Goal: Task Accomplishment & Management: Manage account settings

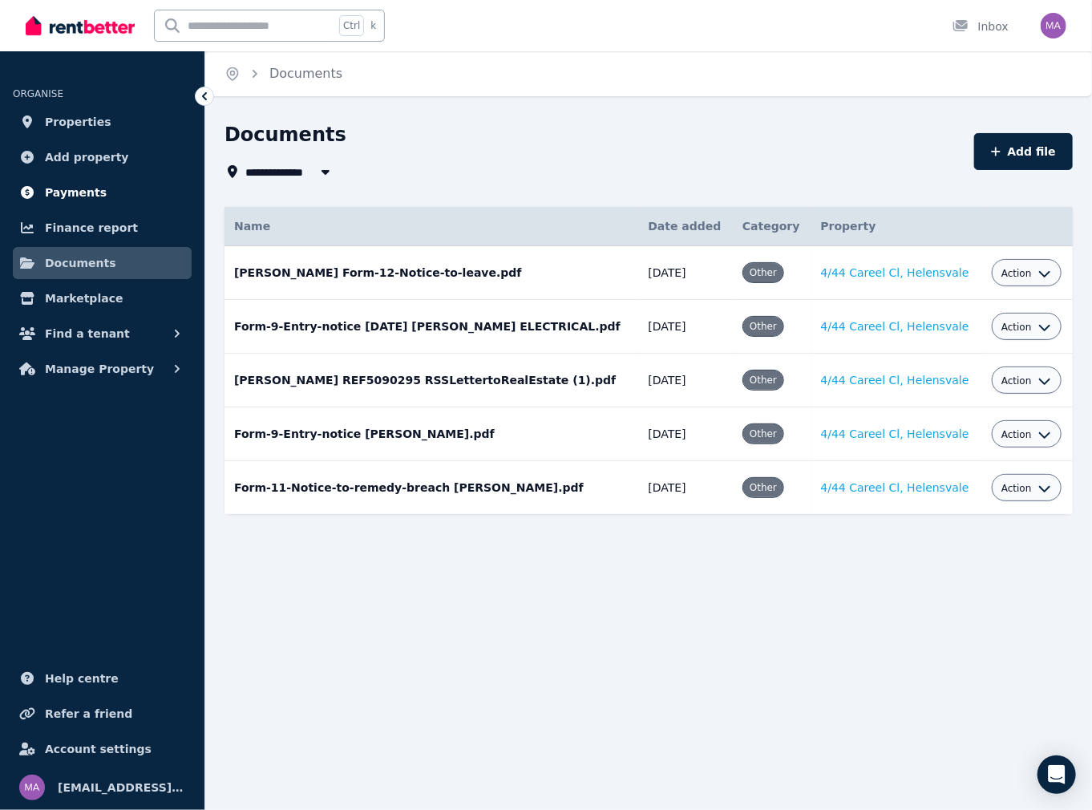
click at [71, 192] on span "Payments" at bounding box center [76, 192] width 62 height 19
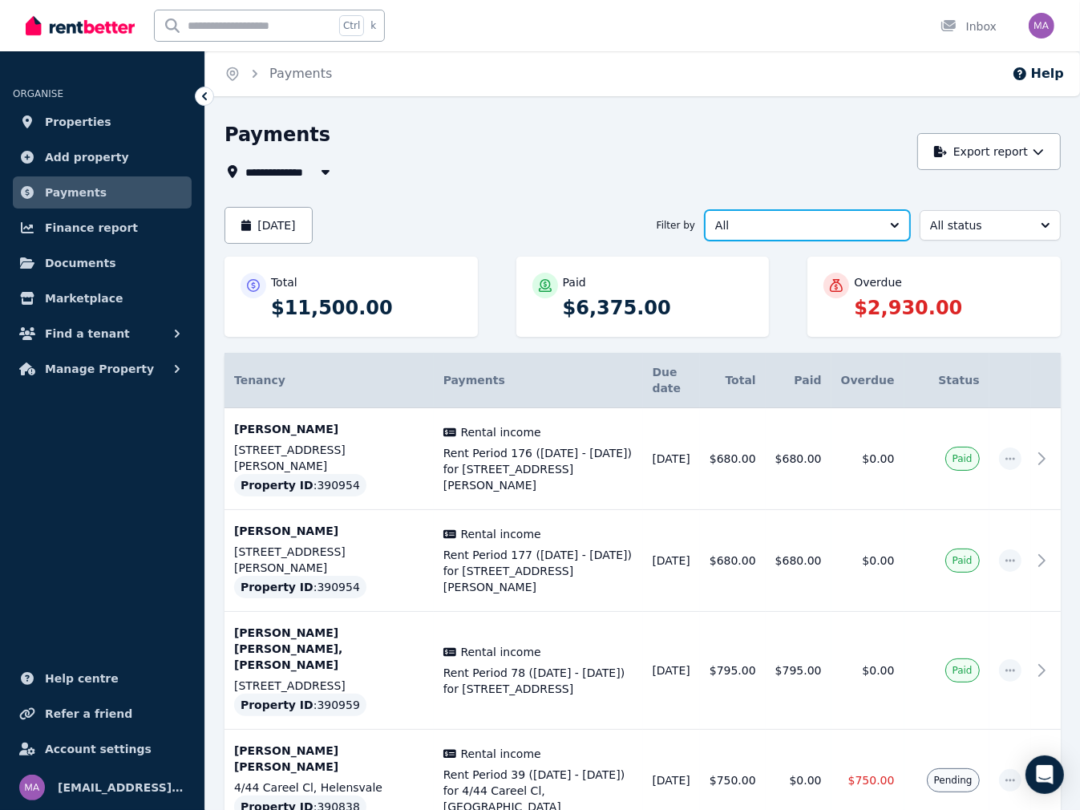
click at [792, 227] on span "All" at bounding box center [796, 225] width 162 height 16
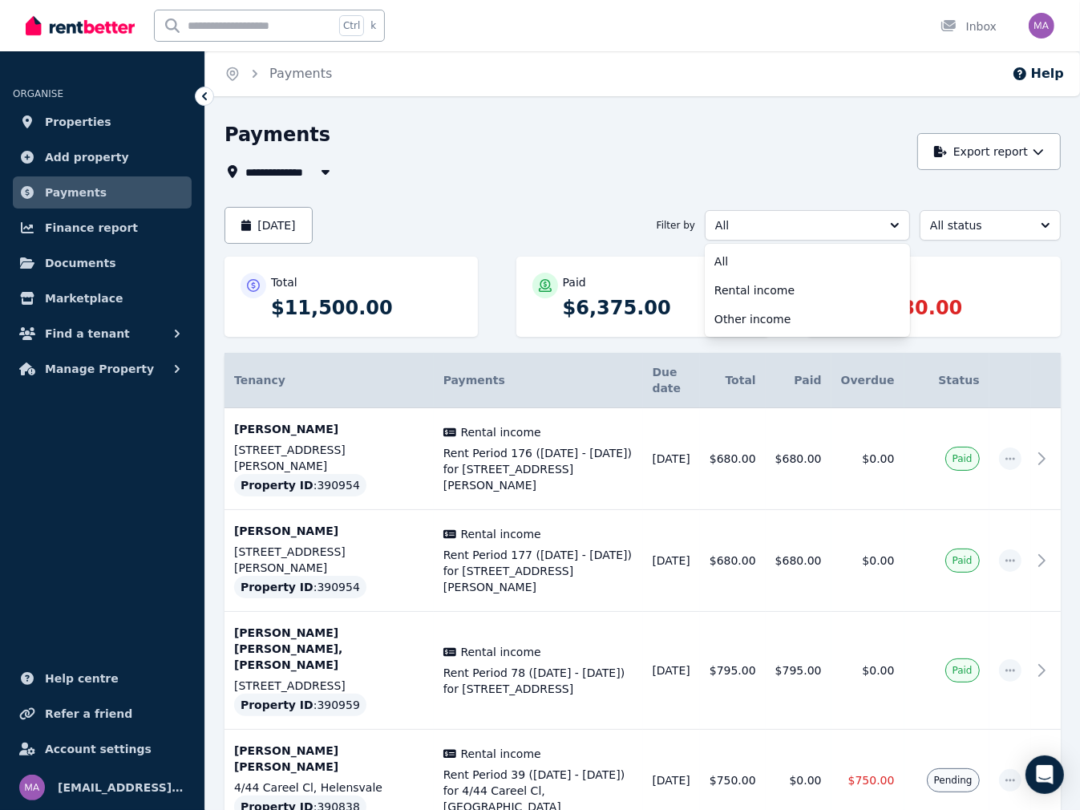
click at [284, 176] on span "All Properties" at bounding box center [296, 171] width 103 height 19
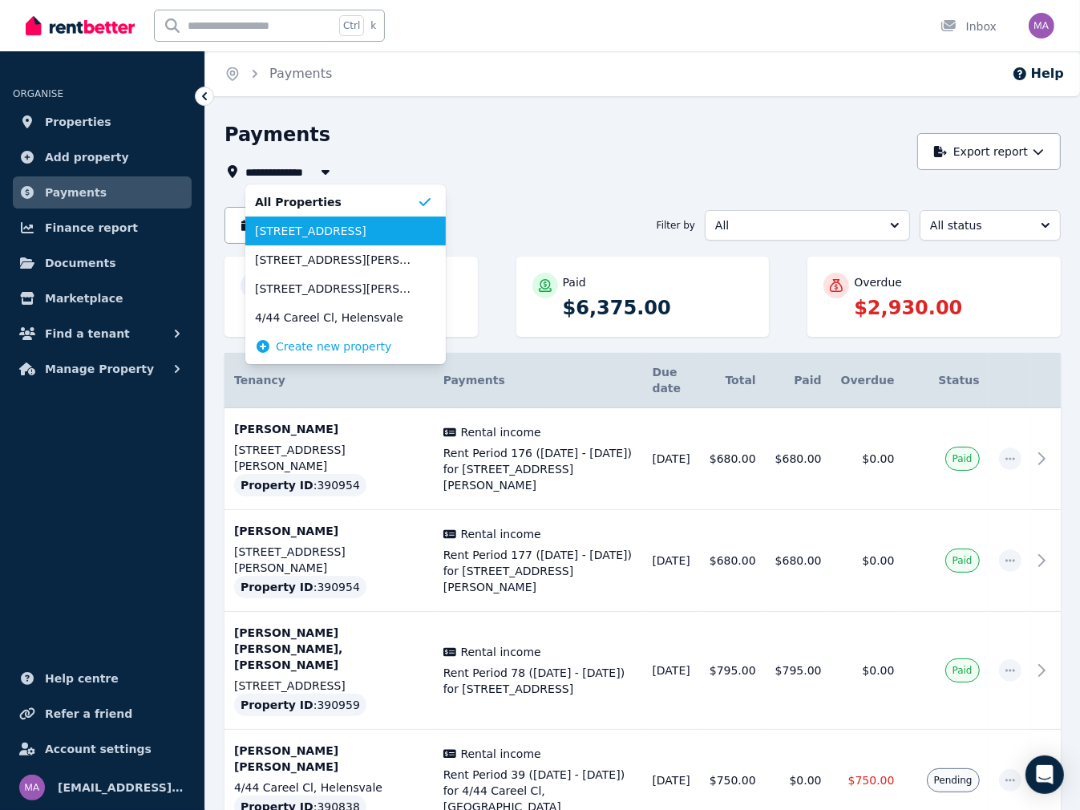
click at [315, 238] on span "[STREET_ADDRESS]" at bounding box center [336, 231] width 162 height 16
type input "**********"
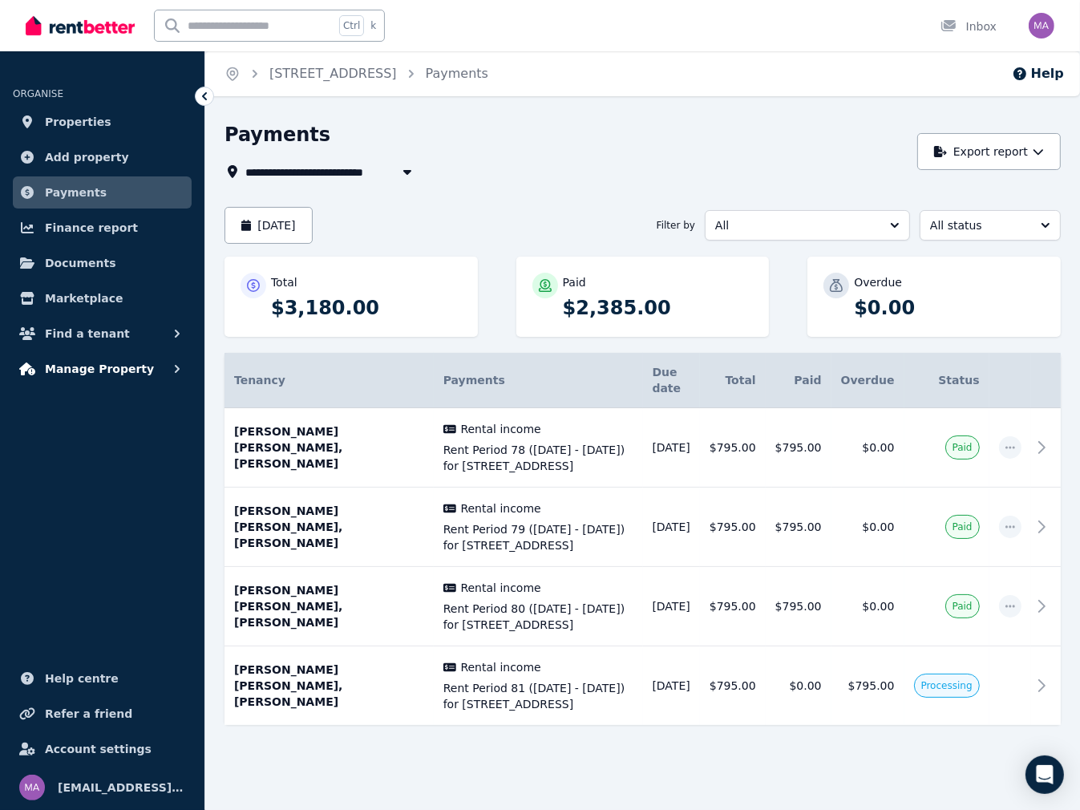
click at [91, 370] on span "Manage Property" at bounding box center [99, 368] width 109 height 19
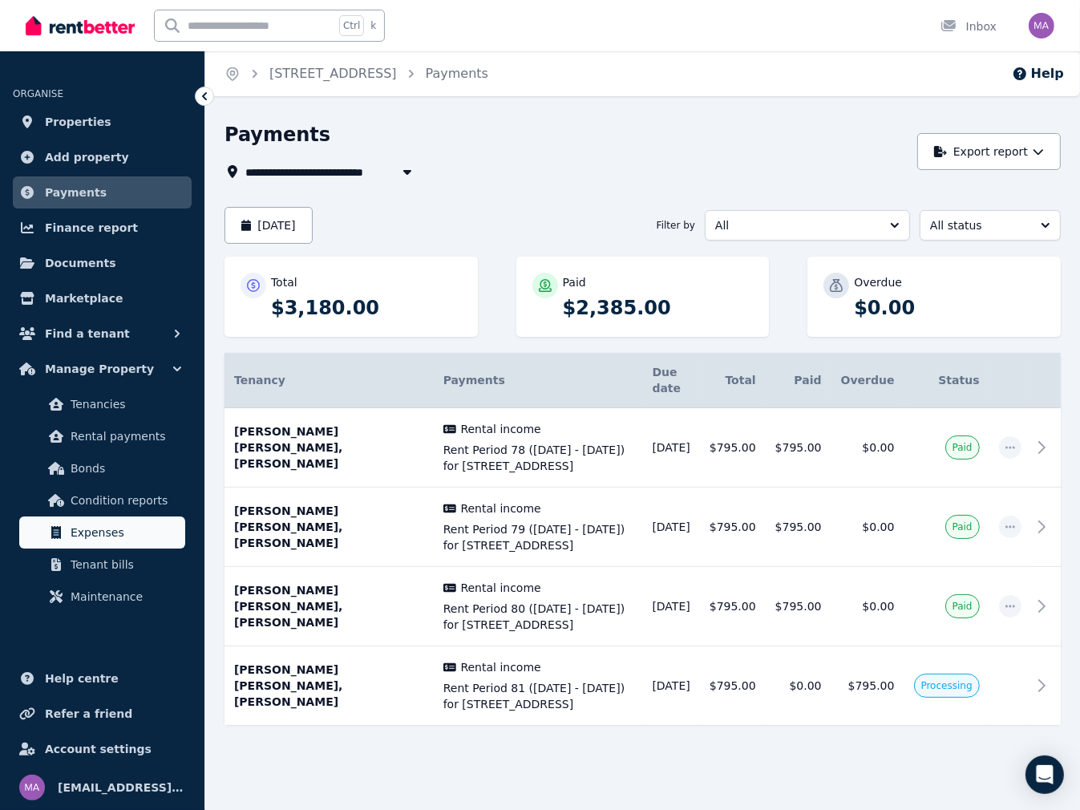
click at [99, 537] on span "Expenses" at bounding box center [125, 532] width 108 height 19
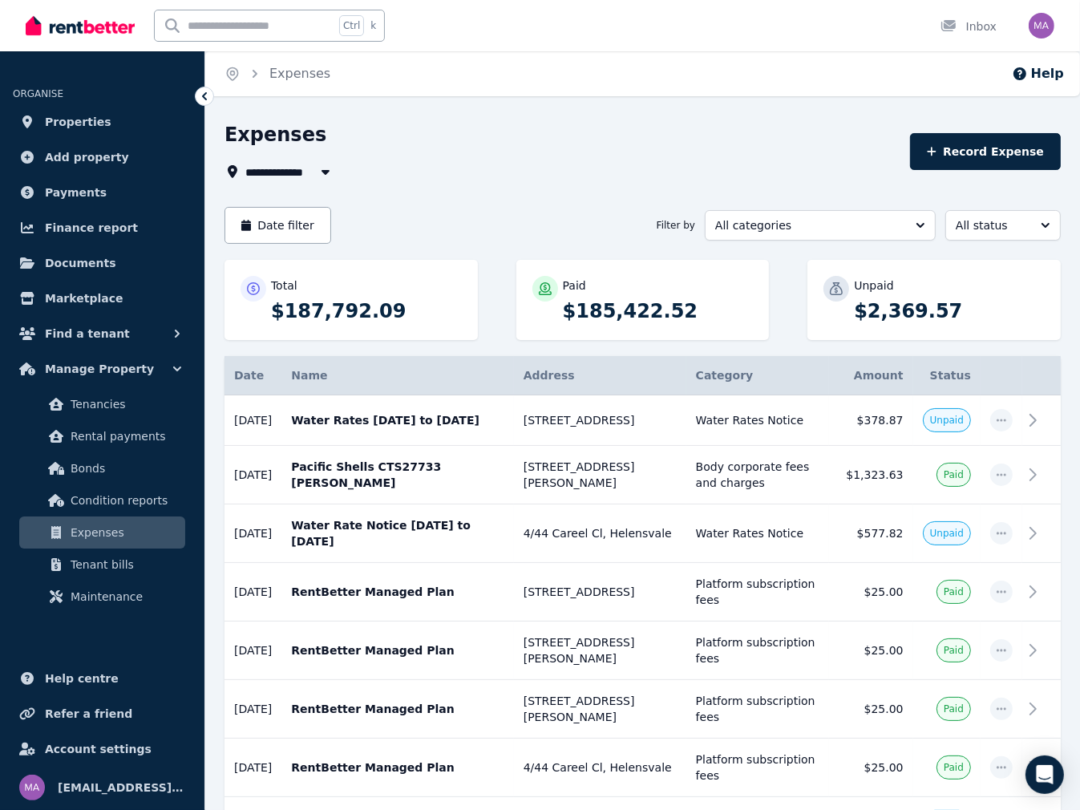
click at [303, 170] on span "All Properties" at bounding box center [296, 171] width 103 height 19
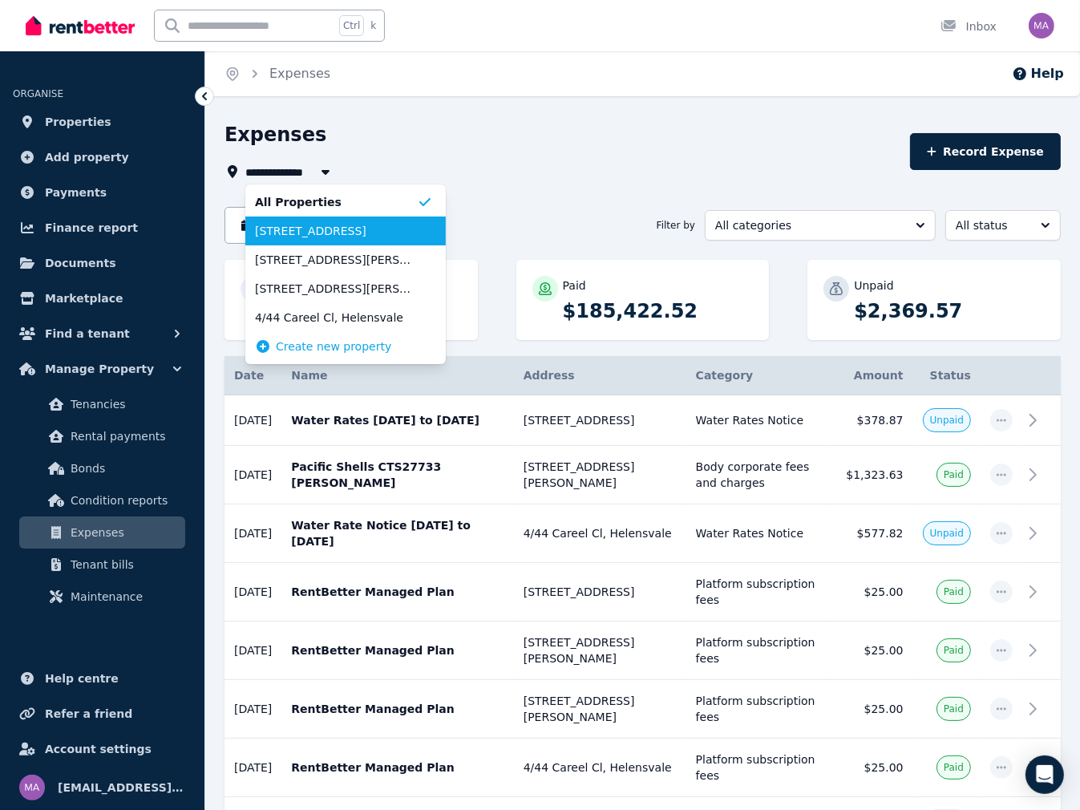
click at [282, 229] on span "[STREET_ADDRESS]" at bounding box center [336, 231] width 162 height 16
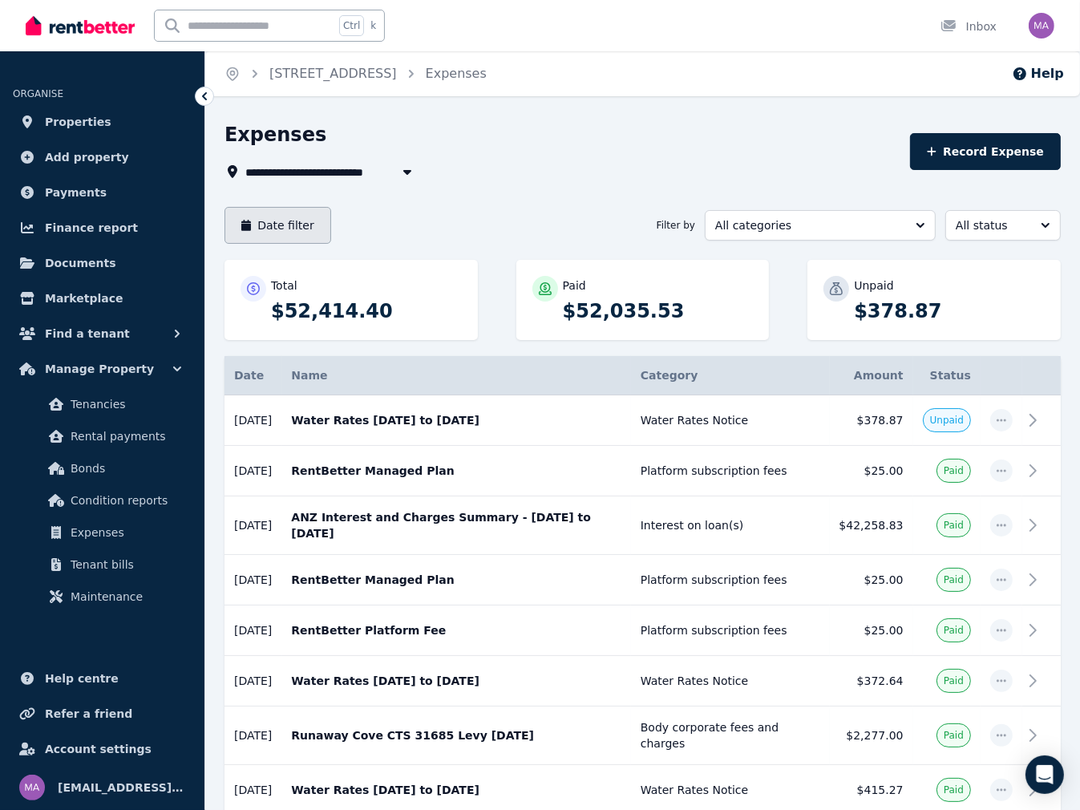
click at [279, 227] on button "Date filter" at bounding box center [278, 225] width 107 height 37
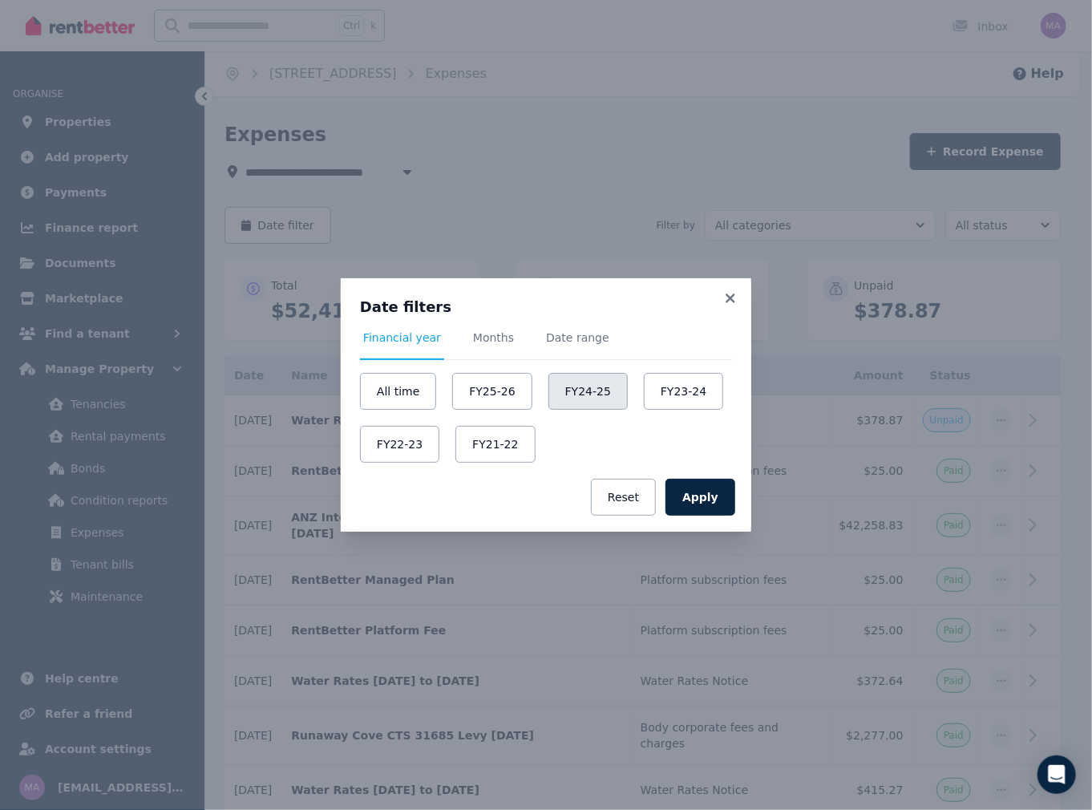
click at [565, 386] on button "FY24-25" at bounding box center [588, 391] width 79 height 37
click at [706, 505] on button "Apply" at bounding box center [701, 497] width 70 height 37
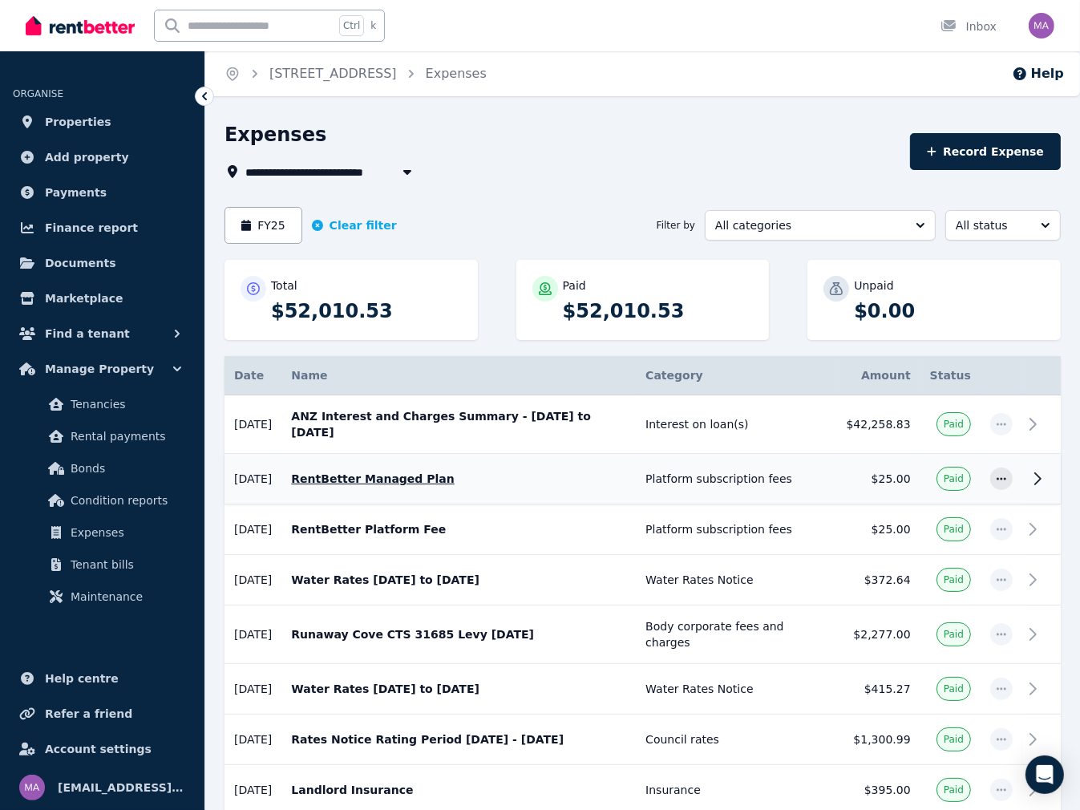
click at [1034, 475] on icon at bounding box center [1037, 478] width 19 height 19
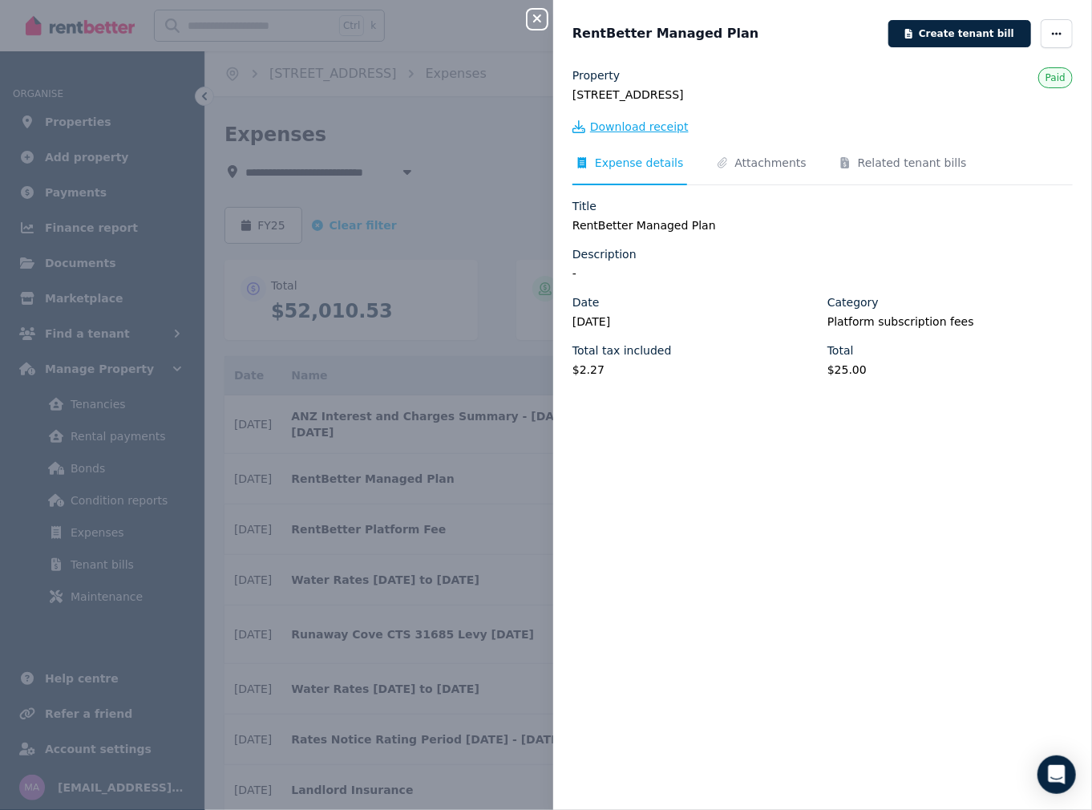
click at [647, 128] on span "Download receipt" at bounding box center [639, 127] width 99 height 16
click at [485, 212] on div "Close panel RentBetter Managed Plan Create tenant bill Property [STREET_ADDRESS…" at bounding box center [546, 405] width 1092 height 810
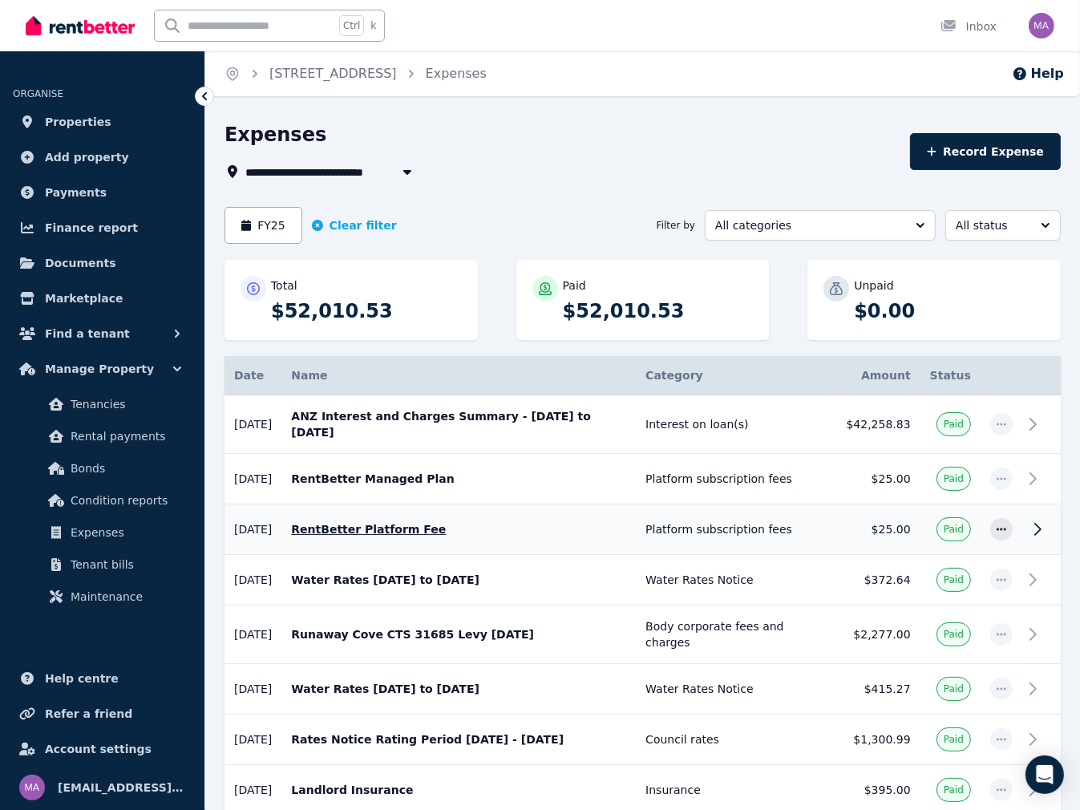
click at [1033, 520] on icon at bounding box center [1037, 529] width 19 height 19
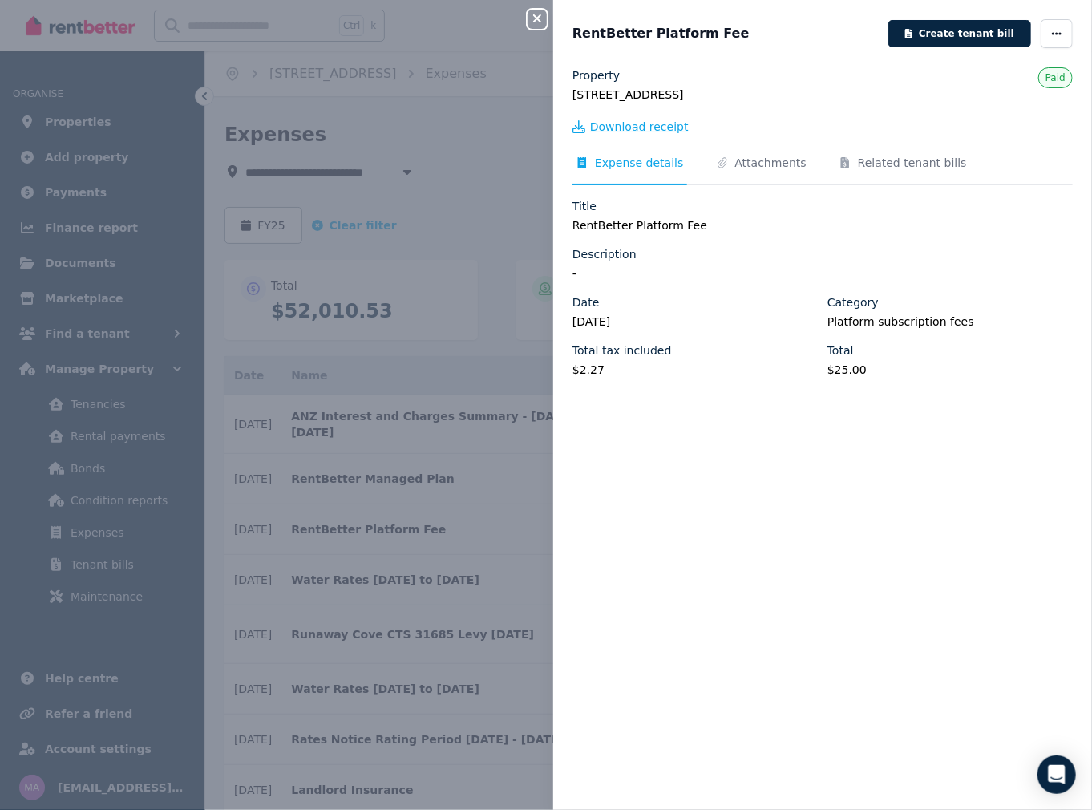
click at [640, 131] on span "Download receipt" at bounding box center [639, 127] width 99 height 16
click at [480, 180] on div "Close panel RentBetter Platform Fee Create tenant bill Property [STREET_ADDRESS…" at bounding box center [546, 405] width 1092 height 810
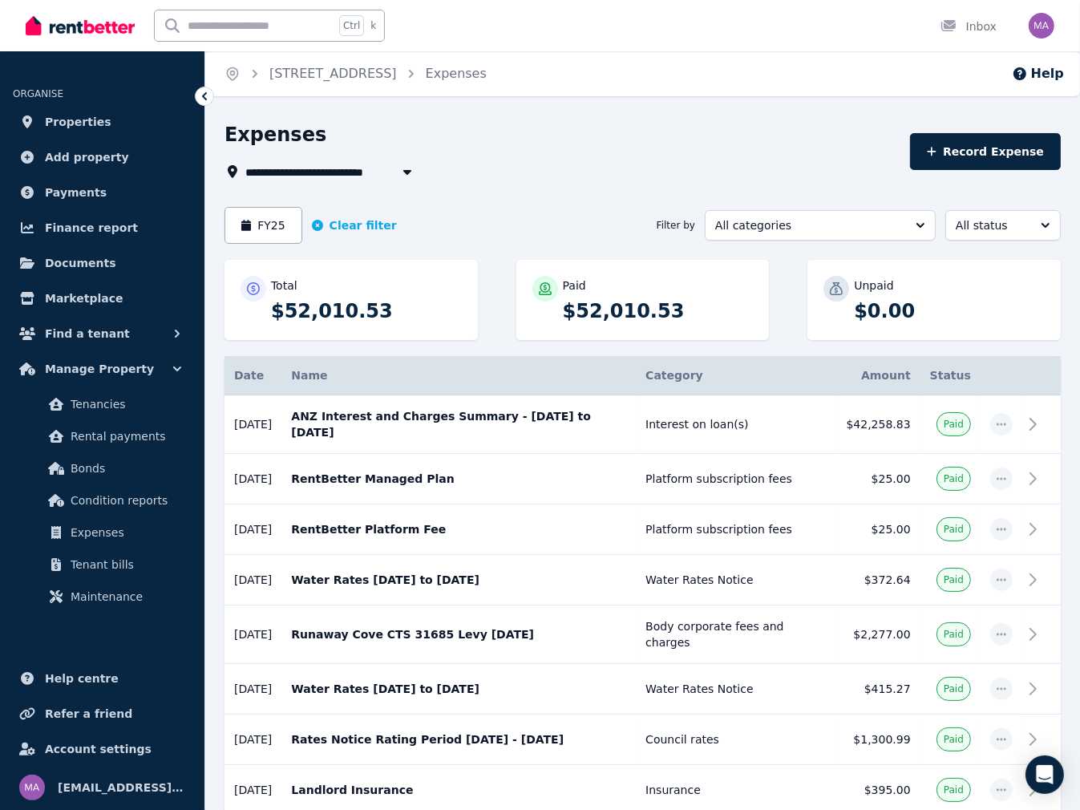
click at [324, 173] on span "[STREET_ADDRESS]" at bounding box center [315, 171] width 140 height 19
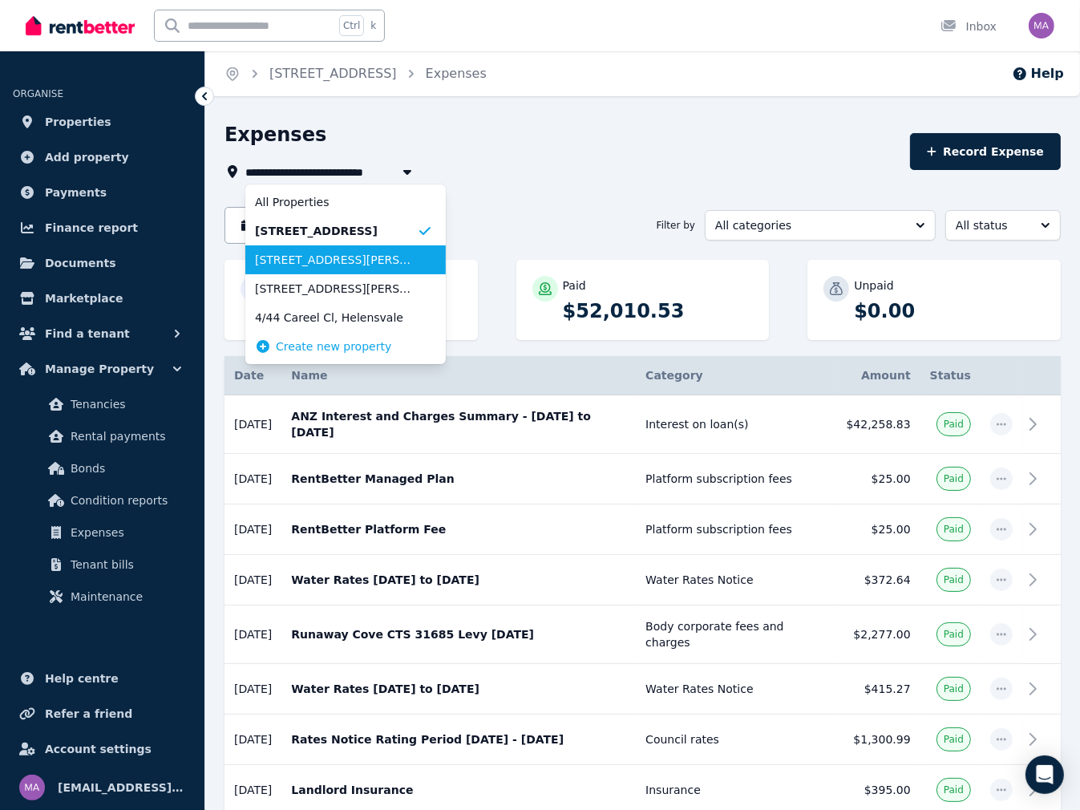
click at [324, 256] on span "[STREET_ADDRESS][PERSON_NAME]" at bounding box center [336, 260] width 162 height 16
type input "**********"
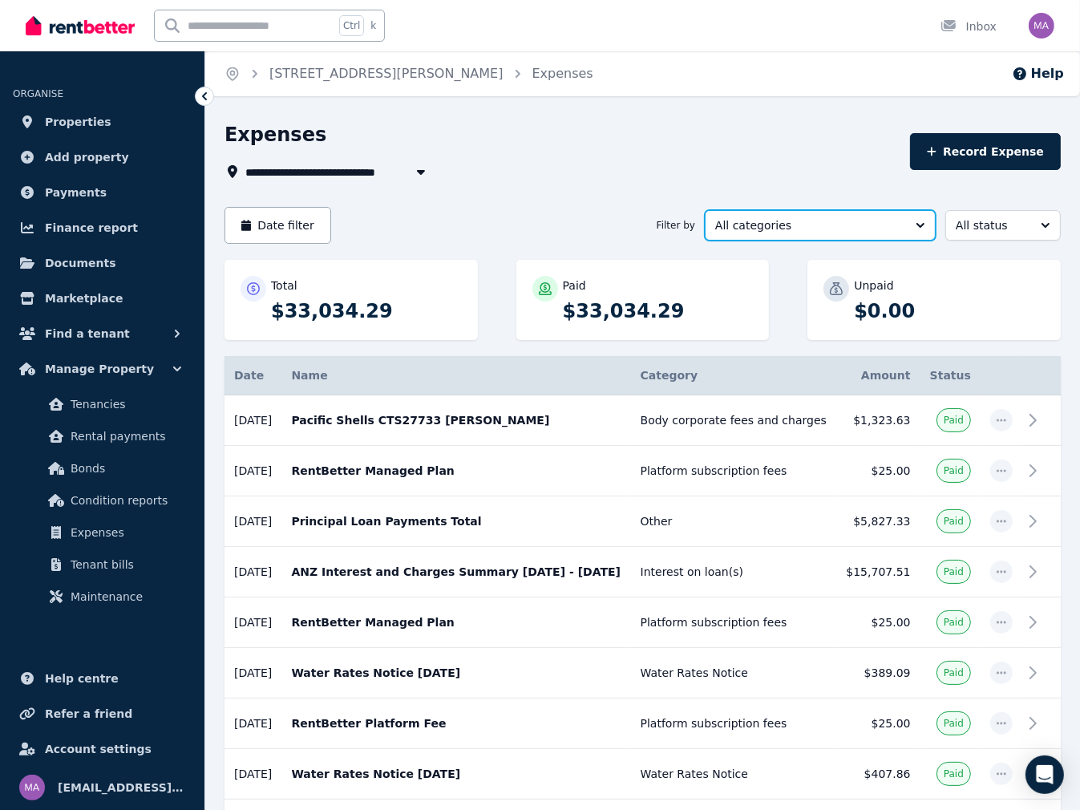
click at [812, 228] on span "All categories" at bounding box center [809, 225] width 188 height 16
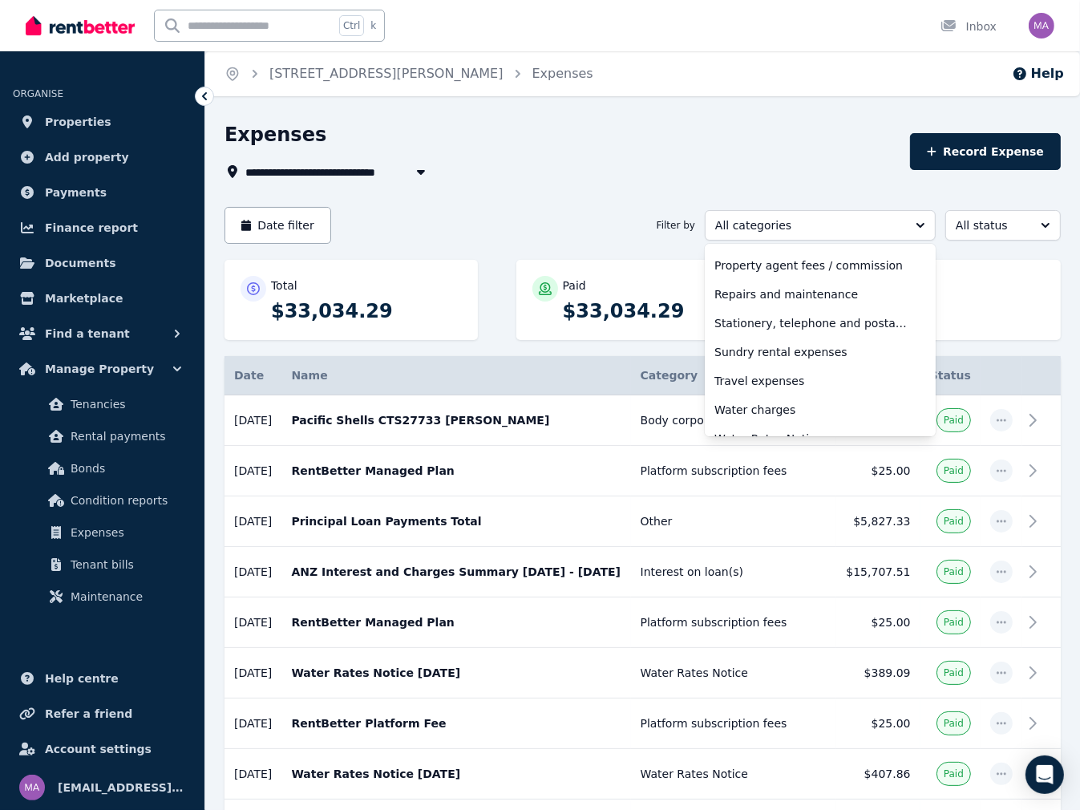
scroll to position [565, 0]
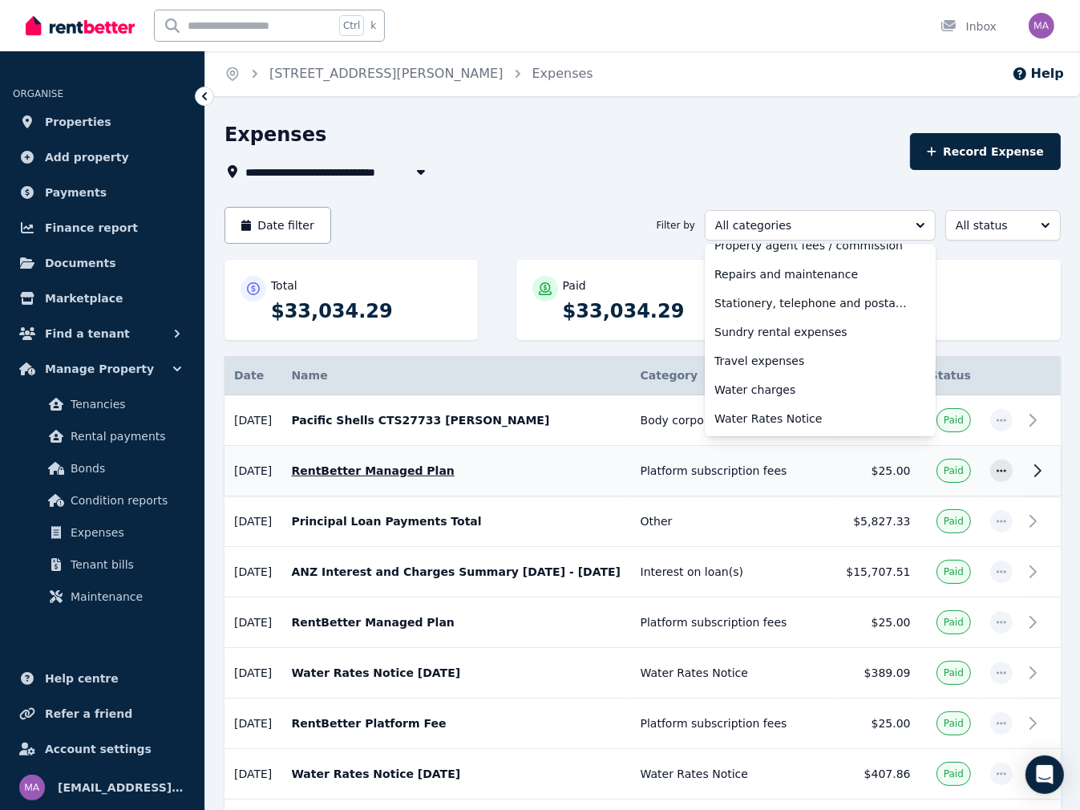
click at [598, 472] on p "RentBetter Managed Plan" at bounding box center [456, 471] width 330 height 16
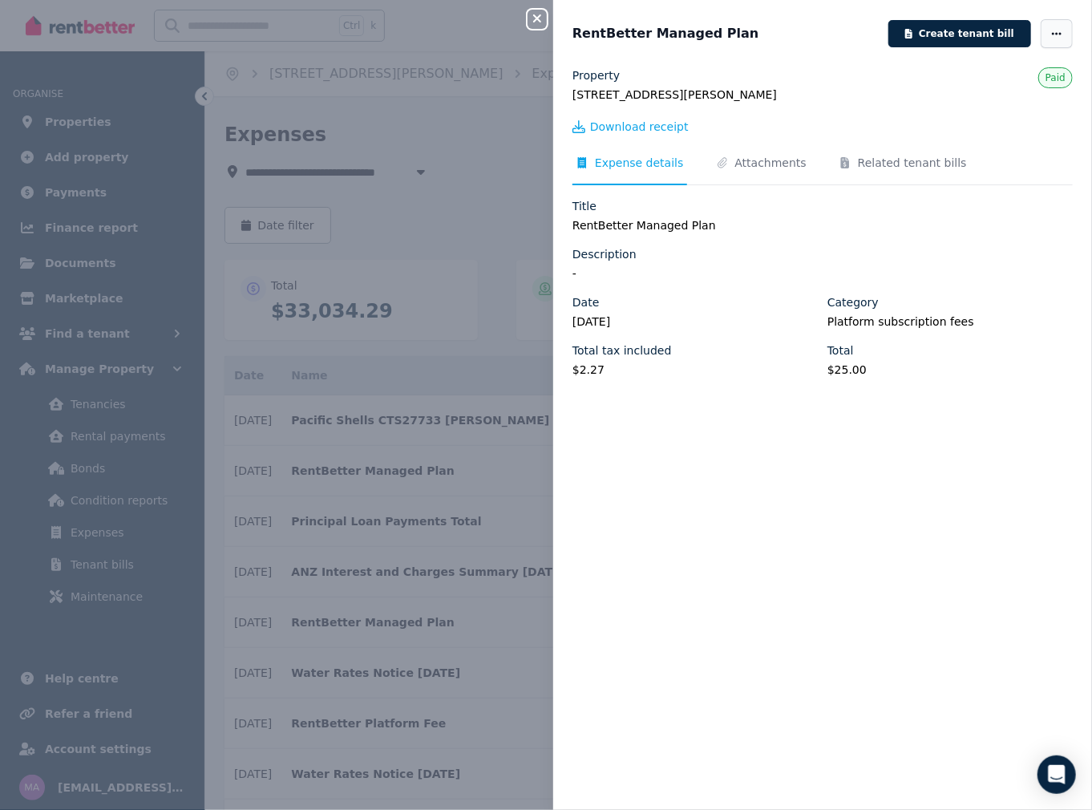
click at [1051, 36] on icon "button" at bounding box center [1057, 33] width 13 height 11
click at [970, 81] on span "Edit" at bounding box center [1009, 80] width 103 height 19
select select "**********"
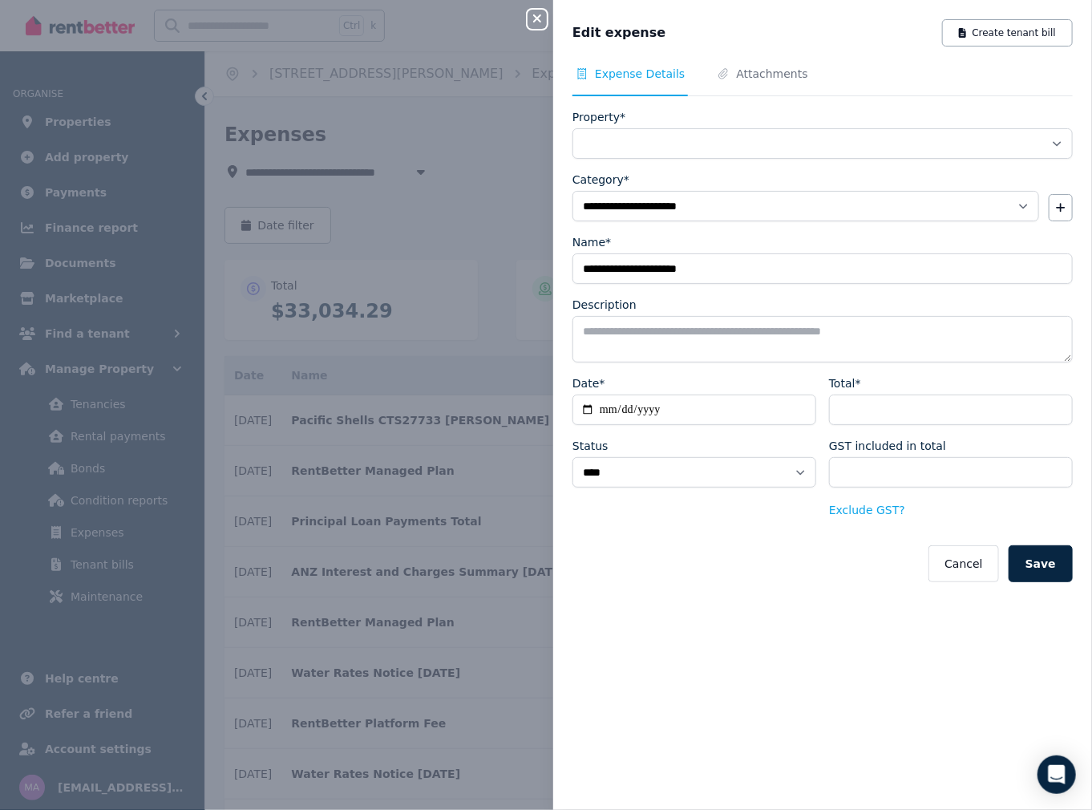
select select "**********"
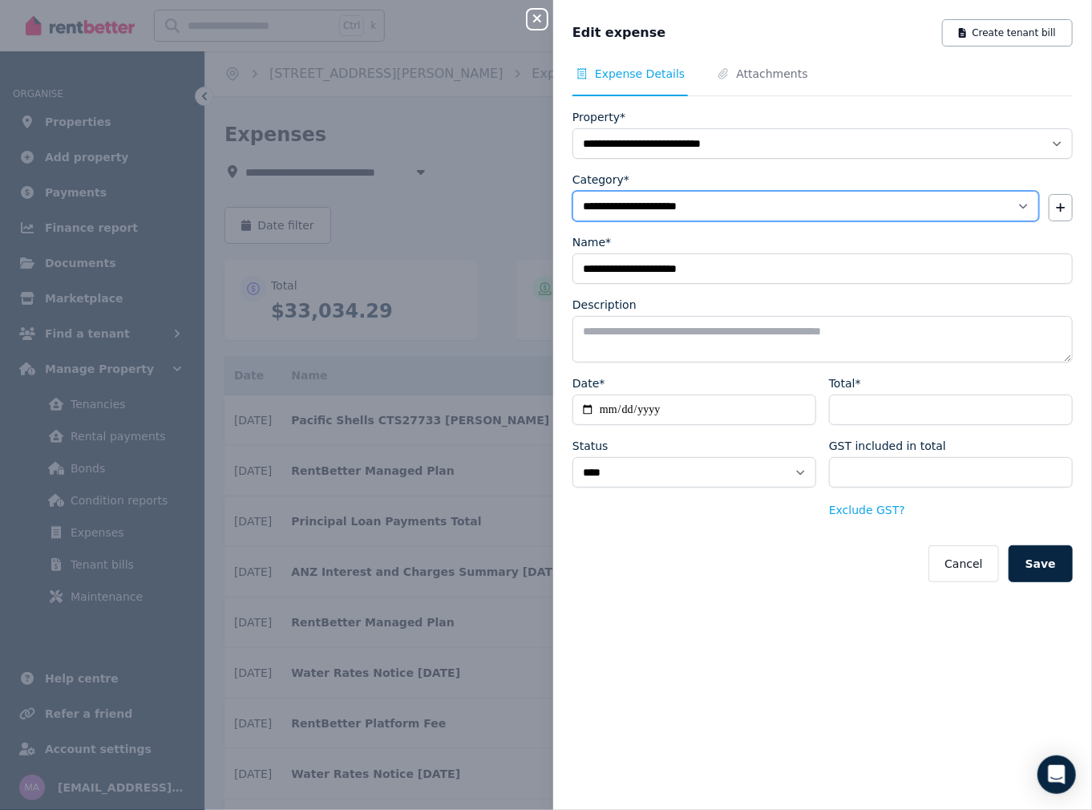
click at [1010, 198] on select "**********" at bounding box center [806, 206] width 467 height 30
click at [488, 172] on div "**********" at bounding box center [546, 405] width 1092 height 810
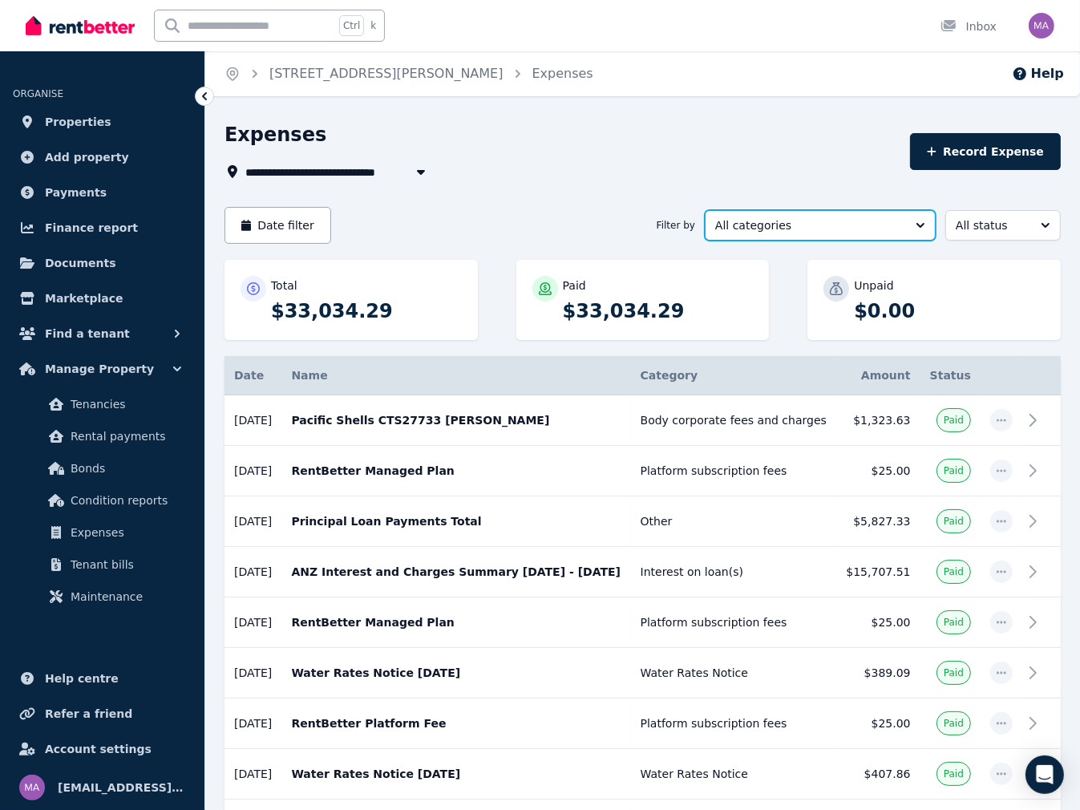
click at [916, 224] on button "All categories" at bounding box center [820, 225] width 231 height 30
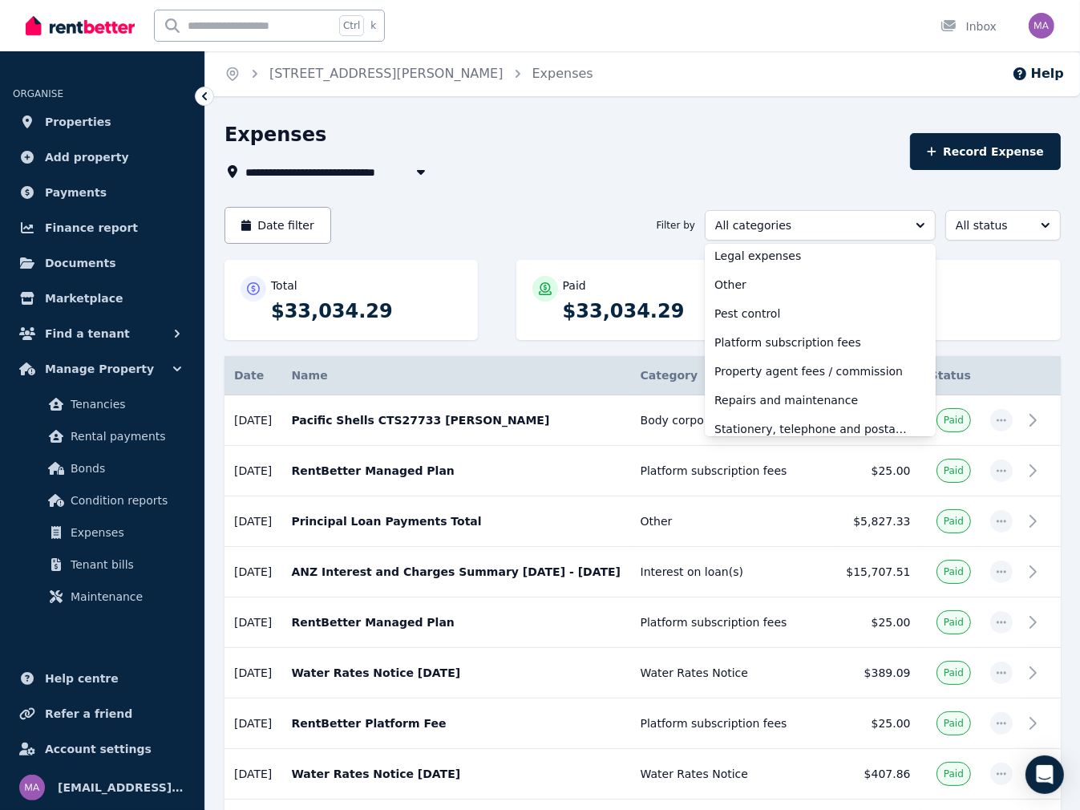
scroll to position [481, 0]
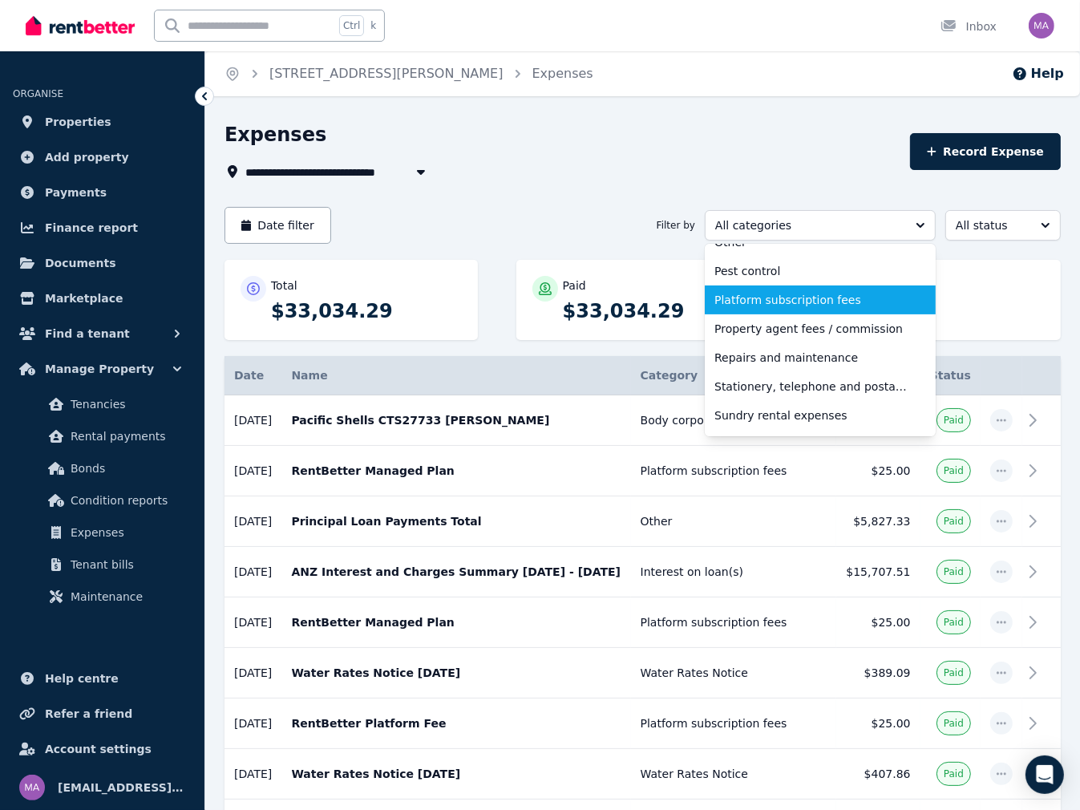
click at [815, 308] on li "Platform subscription fees" at bounding box center [820, 300] width 231 height 29
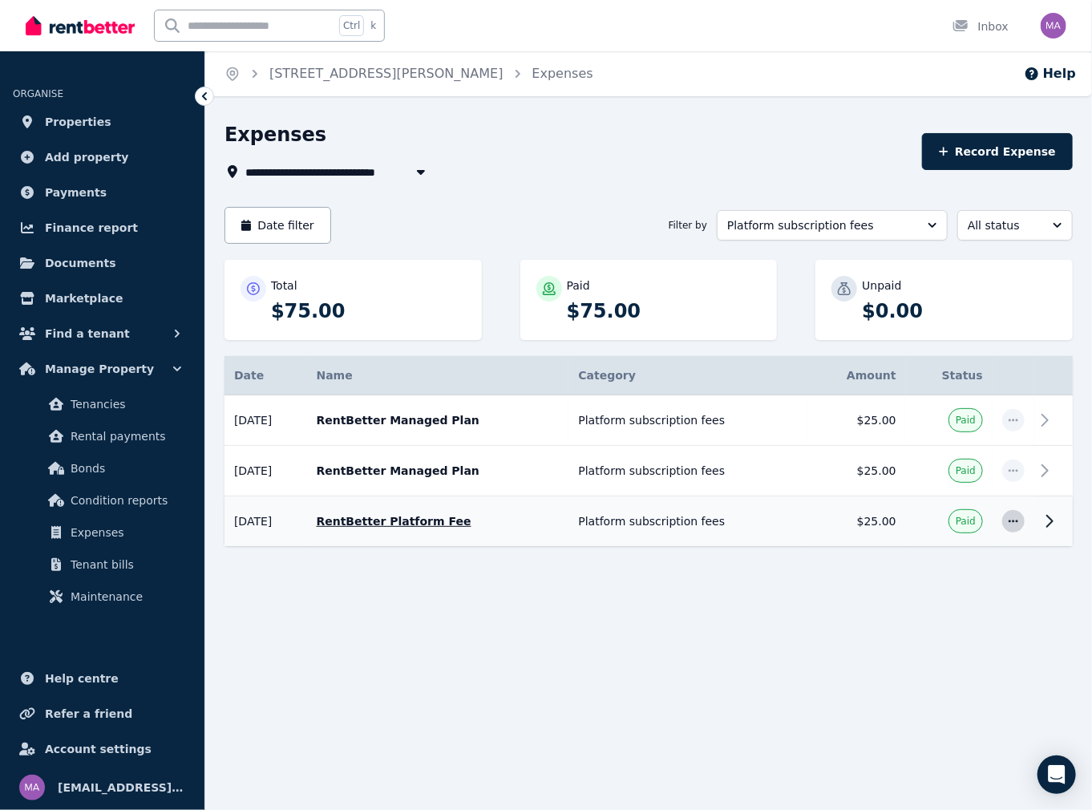
click at [1017, 521] on icon "button" at bounding box center [1013, 521] width 13 height 11
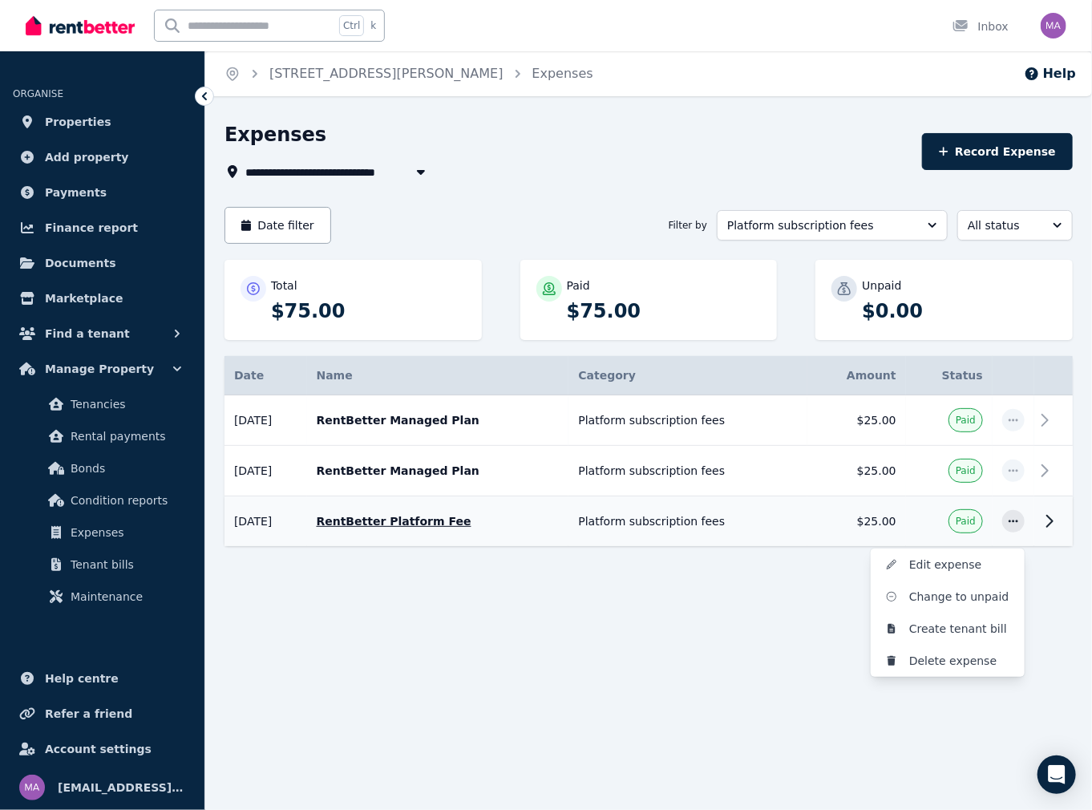
click at [1054, 525] on icon at bounding box center [1049, 521] width 19 height 19
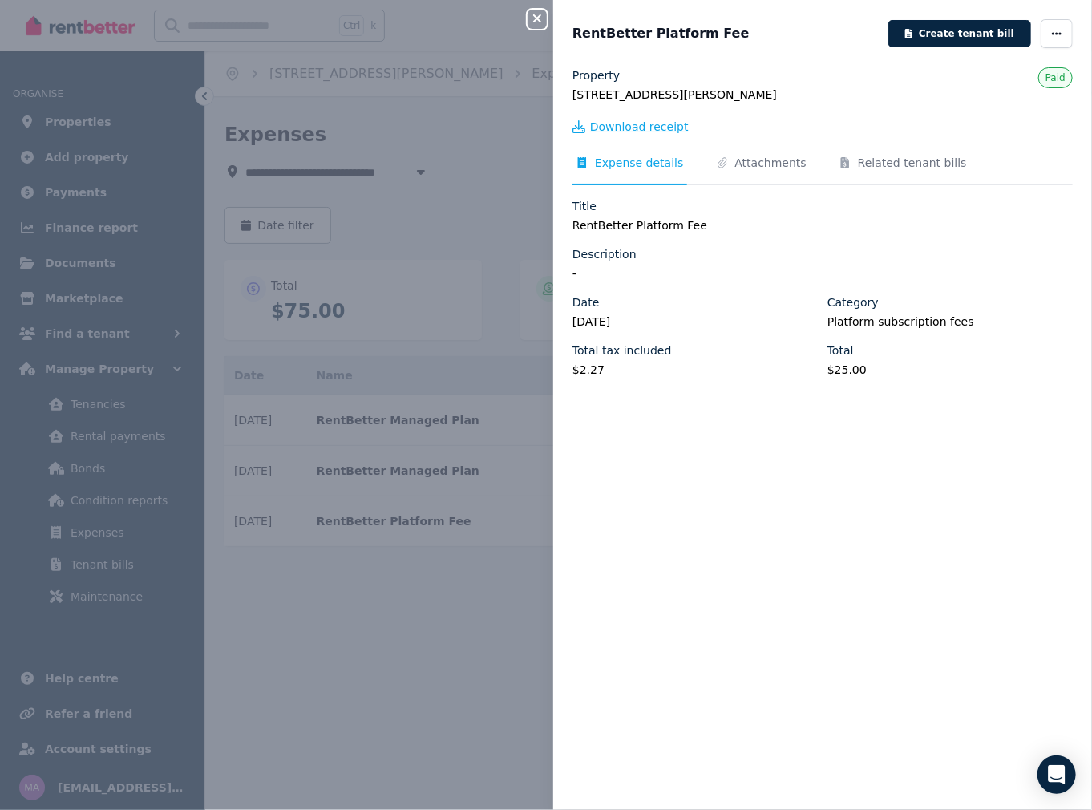
click at [665, 128] on span "Download receipt" at bounding box center [639, 127] width 99 height 16
click at [468, 616] on div "Close panel RentBetter Platform Fee Create tenant bill Property [STREET_ADDRESS…" at bounding box center [546, 405] width 1092 height 810
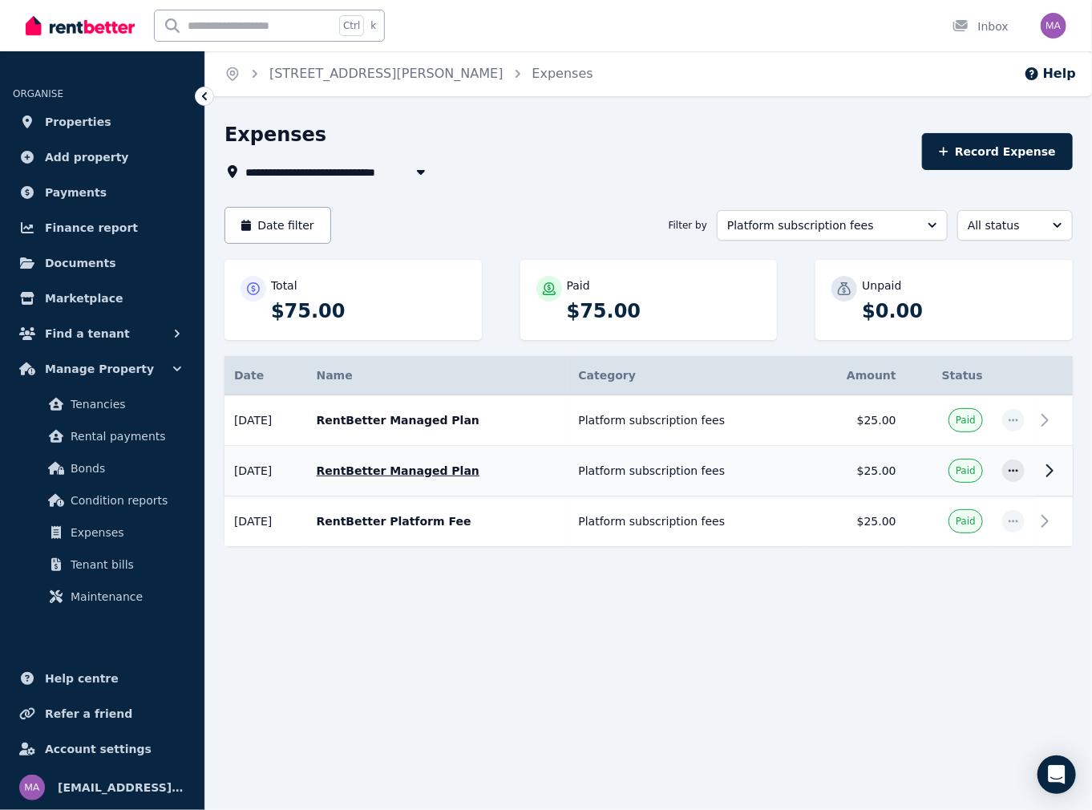
click at [1049, 468] on icon at bounding box center [1049, 470] width 19 height 19
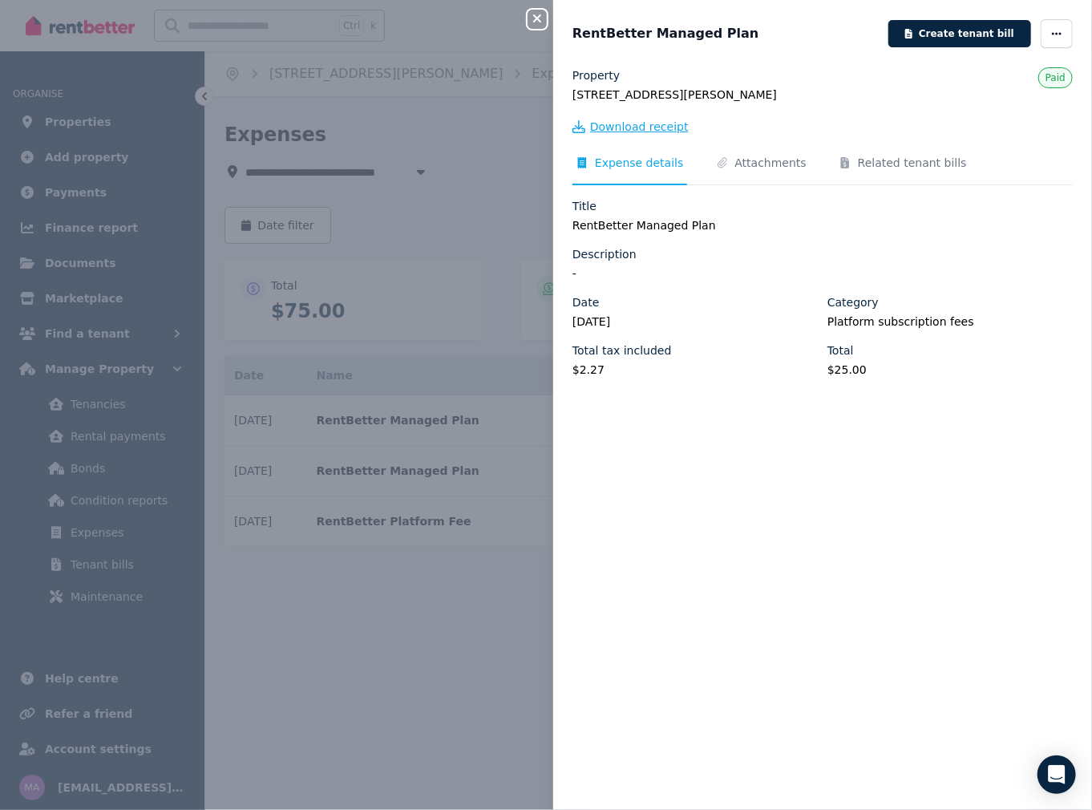
click at [628, 128] on span "Download receipt" at bounding box center [639, 127] width 99 height 16
click at [421, 604] on div "Close panel RentBetter Managed Plan Create tenant bill Property [STREET_ADDRESS…" at bounding box center [546, 405] width 1092 height 810
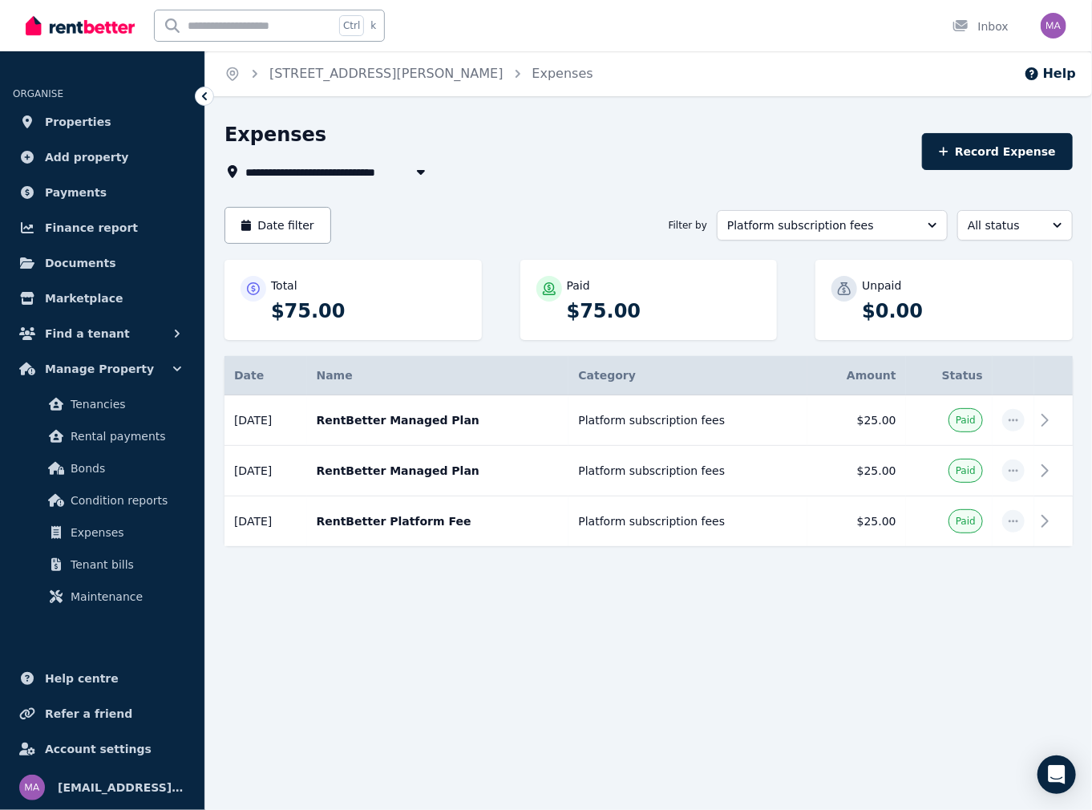
click at [317, 171] on span "[STREET_ADDRESS][PERSON_NAME]" at bounding box center [361, 171] width 233 height 19
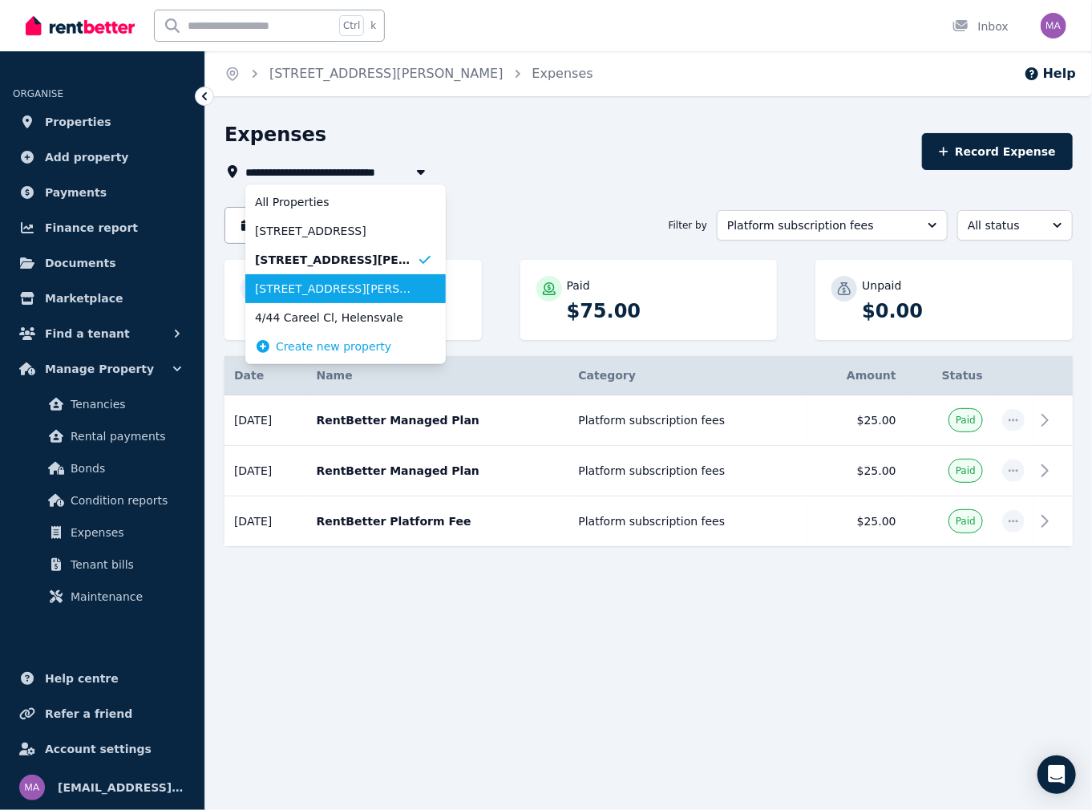
click at [297, 297] on li "[STREET_ADDRESS][PERSON_NAME]" at bounding box center [345, 288] width 201 height 29
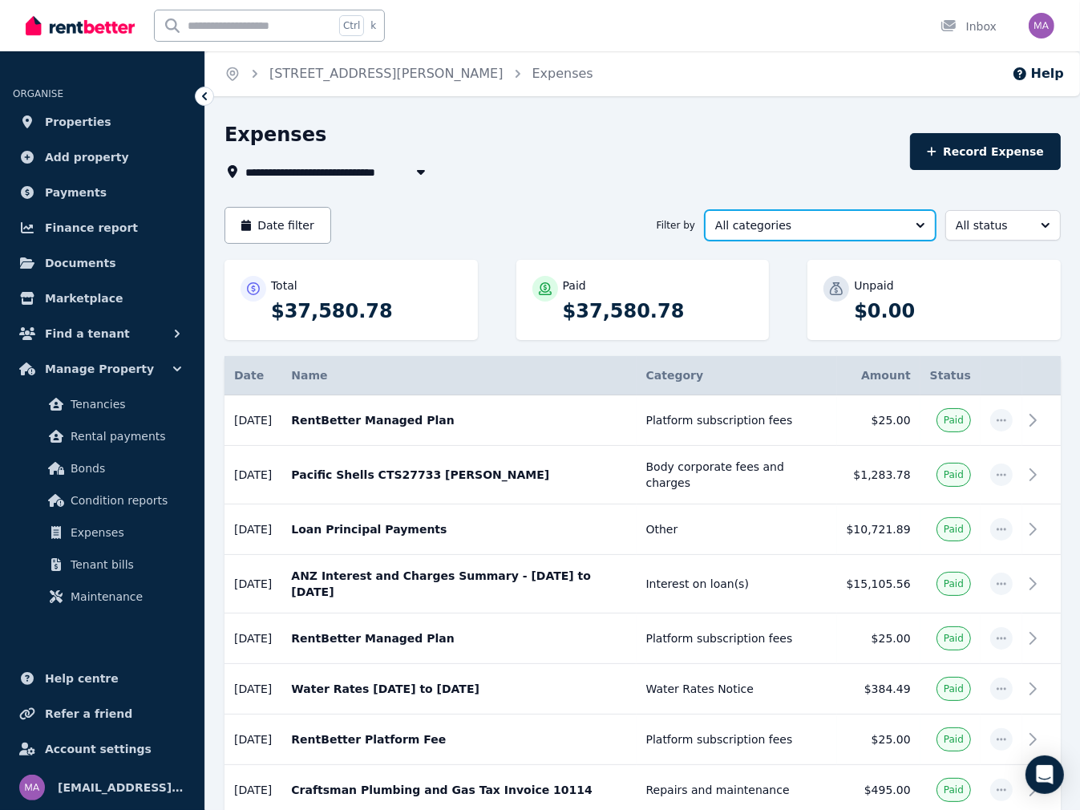
click at [756, 229] on span "All categories" at bounding box center [809, 225] width 188 height 16
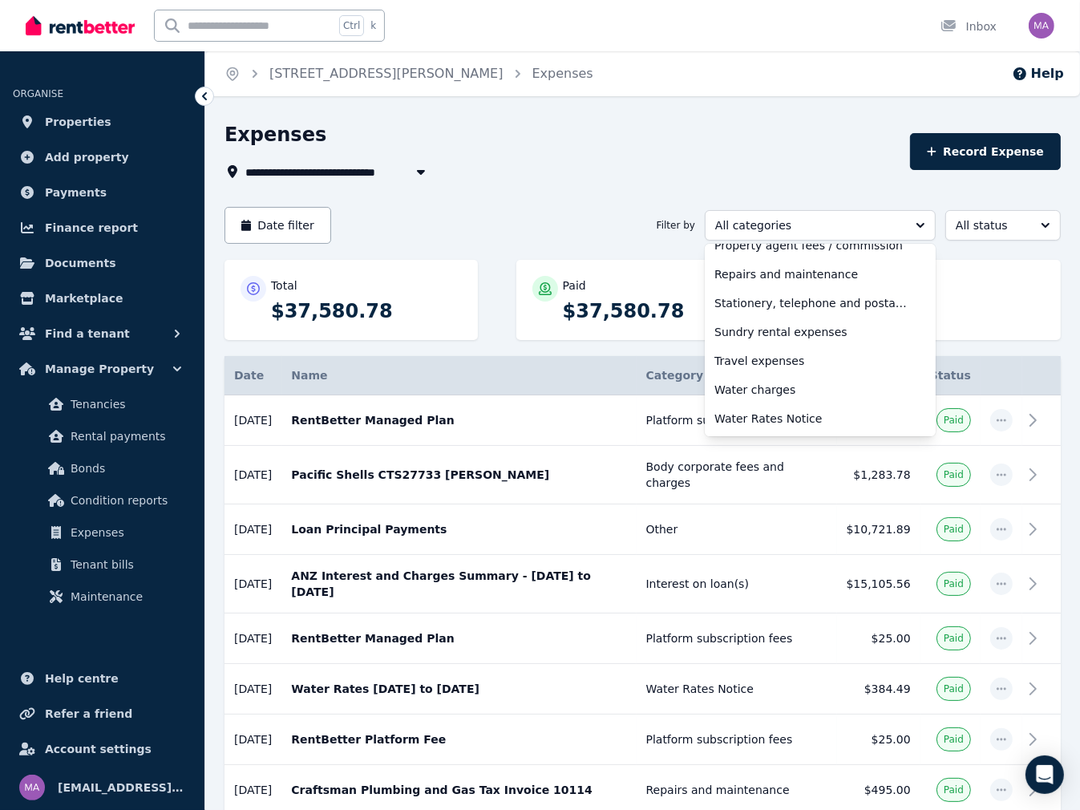
scroll to position [484, 0]
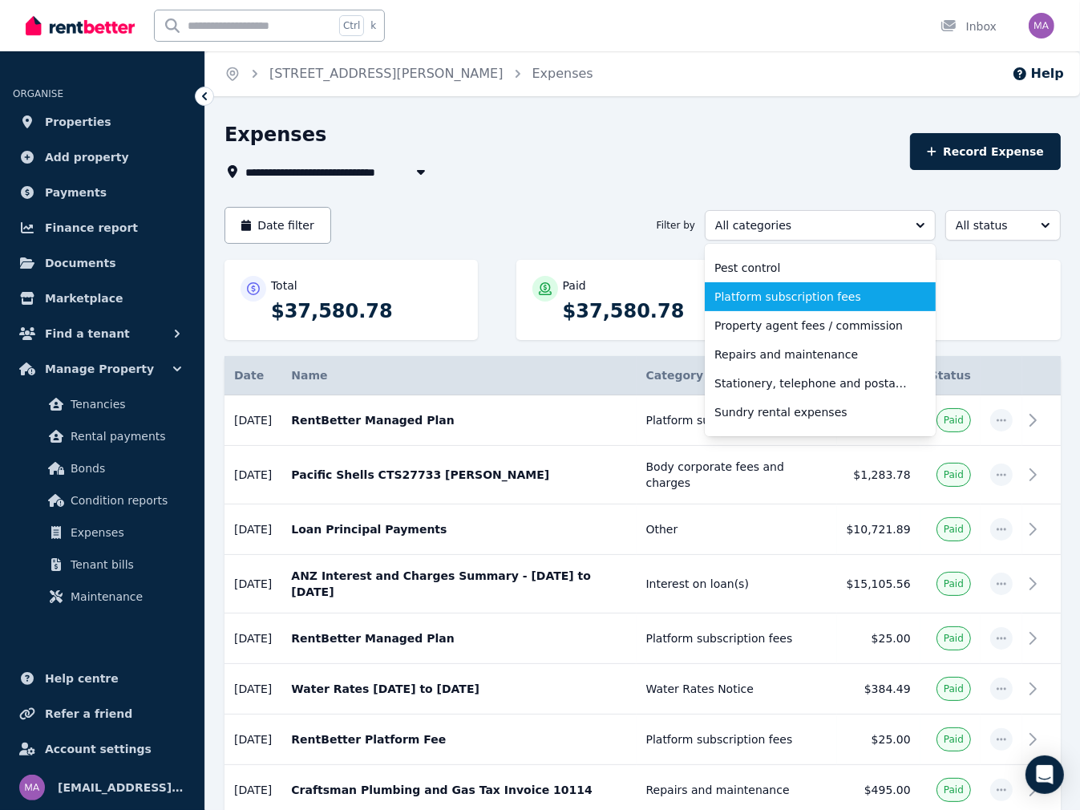
click at [789, 298] on span "Platform subscription fees" at bounding box center [811, 297] width 192 height 16
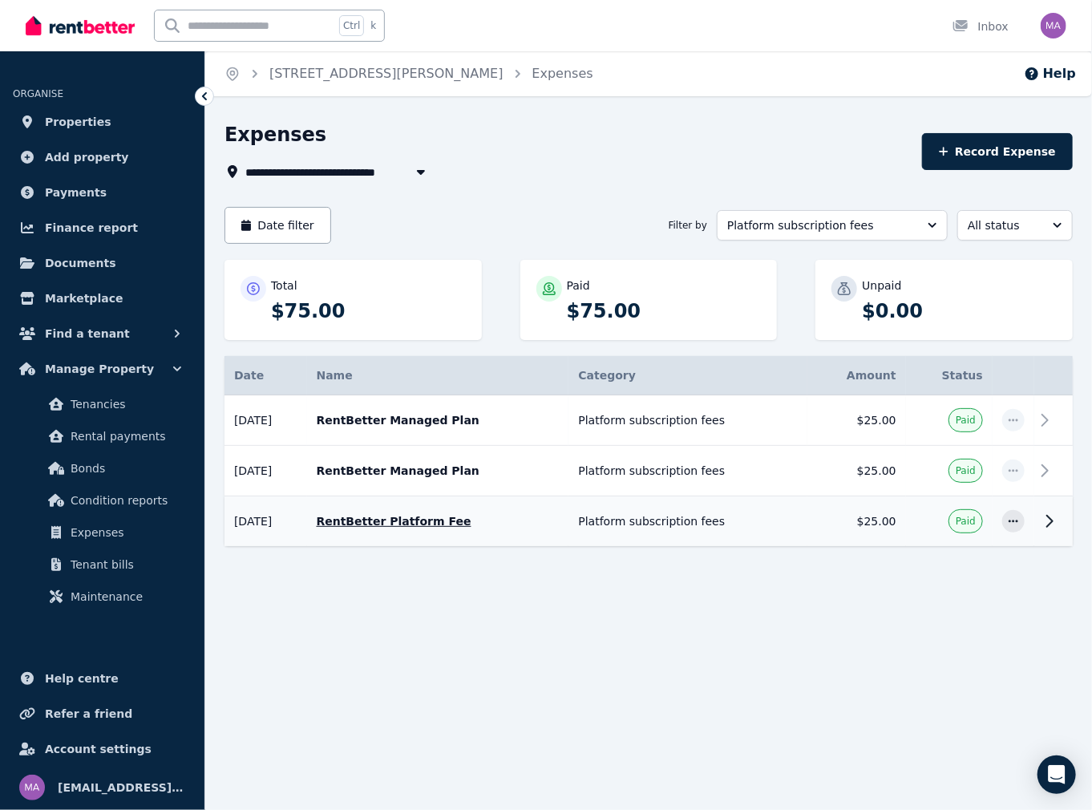
click at [1052, 523] on icon at bounding box center [1049, 521] width 19 height 19
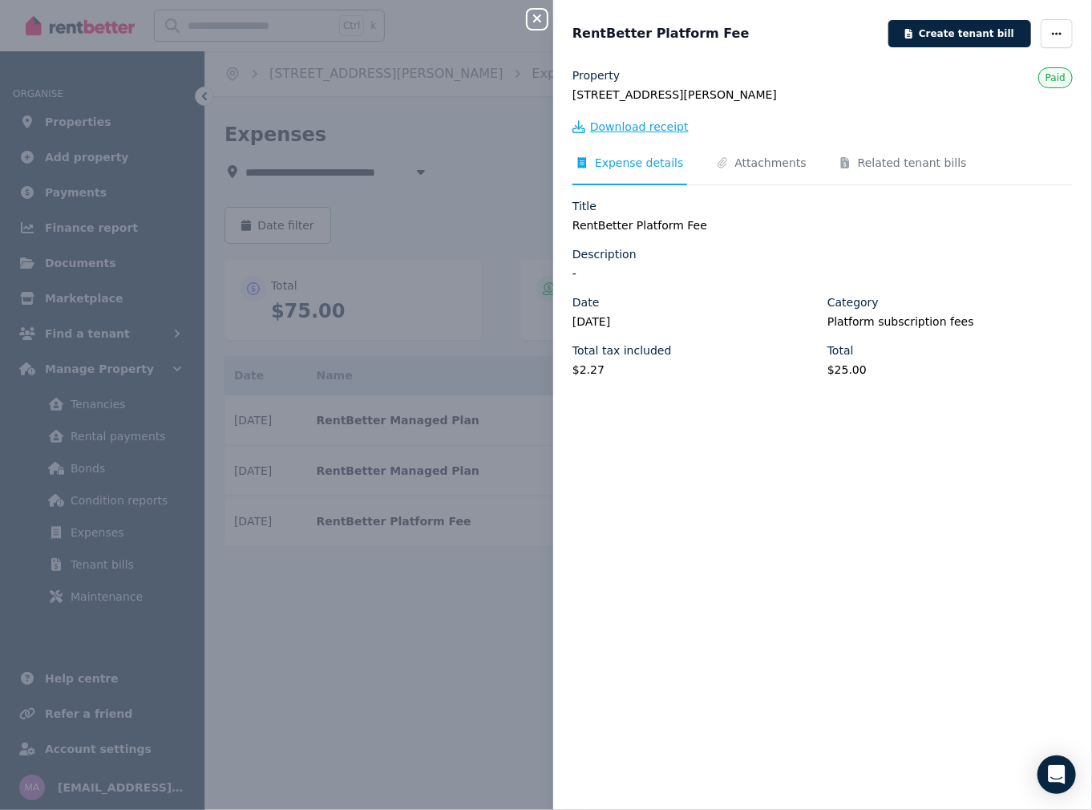
click at [634, 131] on span "Download receipt" at bounding box center [639, 127] width 99 height 16
click at [475, 598] on div "Close panel RentBetter Platform Fee Create tenant bill Property [STREET_ADDRESS…" at bounding box center [546, 405] width 1092 height 810
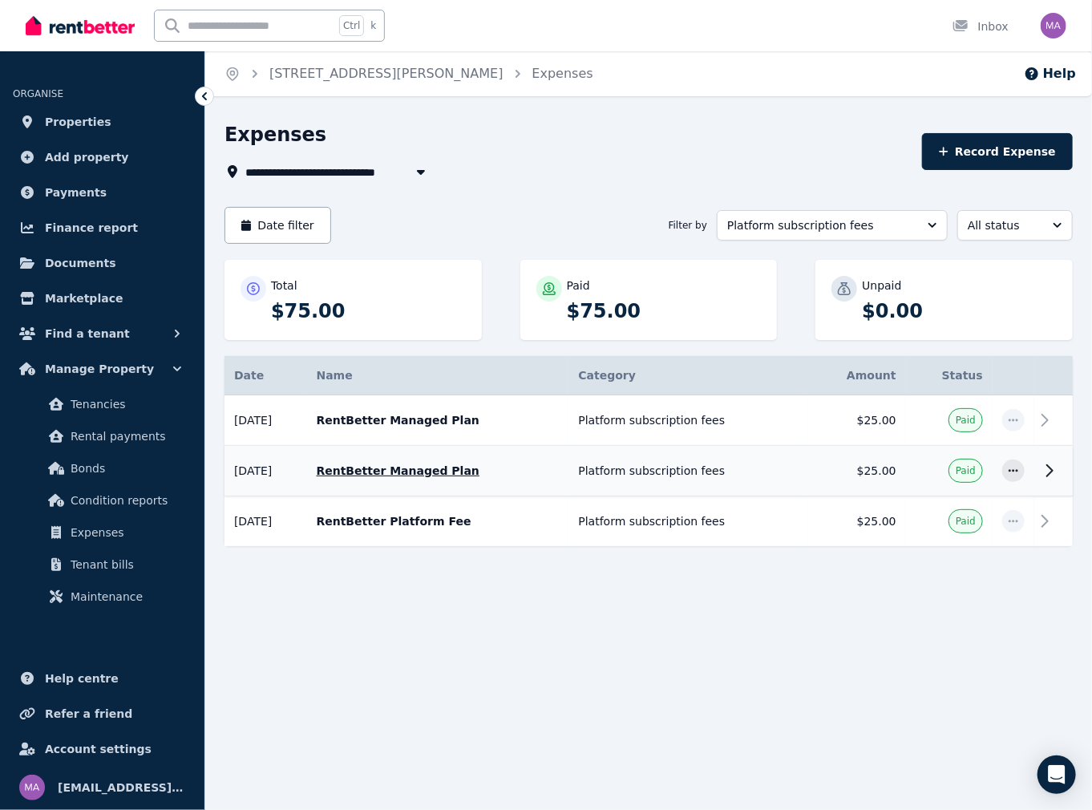
click at [1050, 471] on icon at bounding box center [1049, 470] width 19 height 19
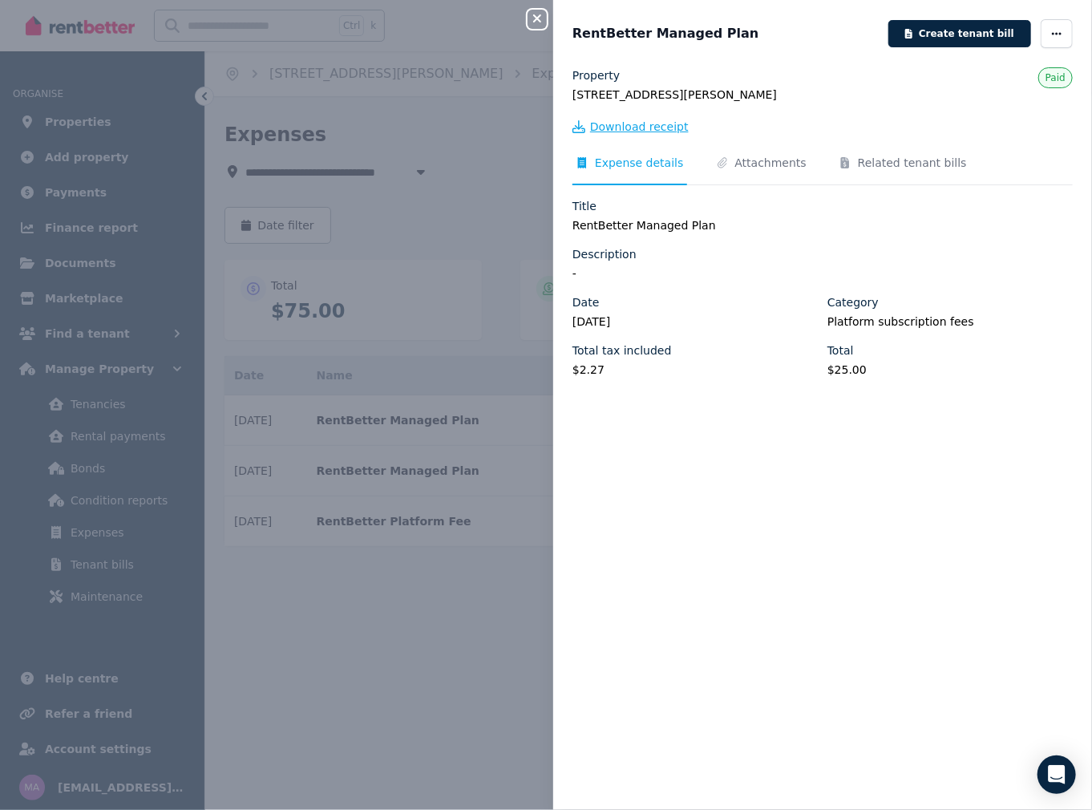
click at [663, 132] on span "Download receipt" at bounding box center [639, 127] width 99 height 16
drag, startPoint x: 398, startPoint y: 591, endPoint x: 399, endPoint y: 579, distance: 12.1
click at [398, 591] on div "Close panel RentBetter Managed Plan Create tenant bill Property [STREET_ADDRESS…" at bounding box center [546, 405] width 1092 height 810
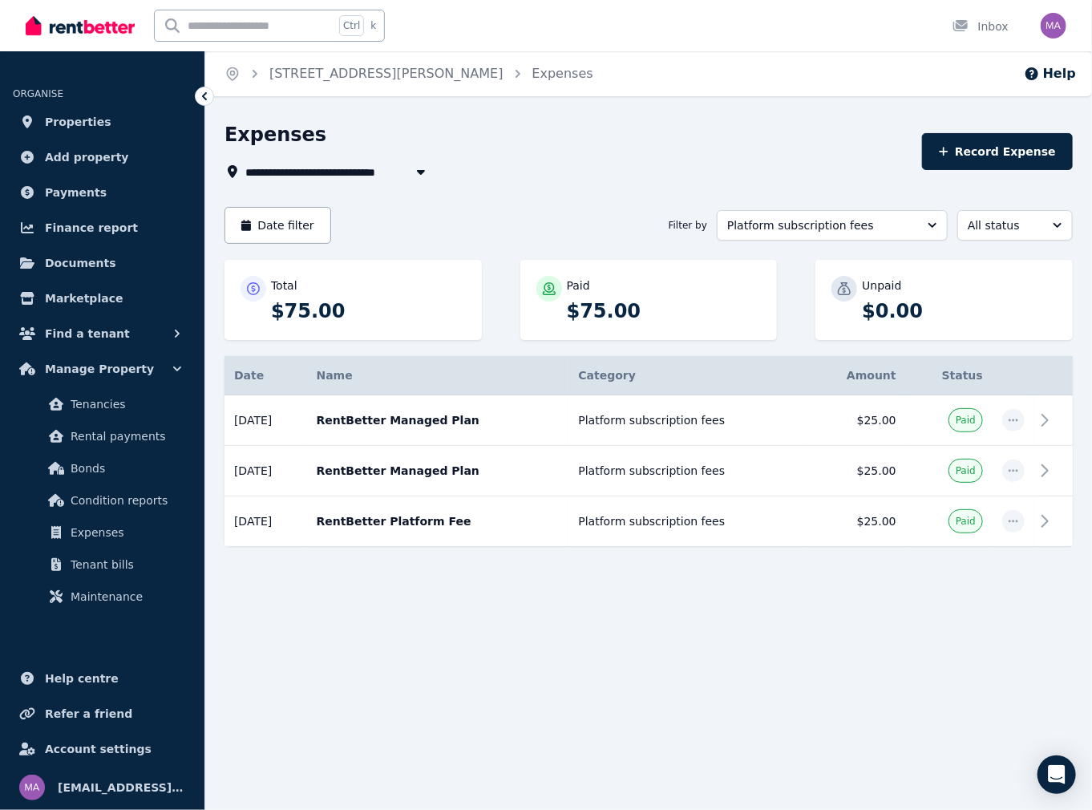
click at [297, 173] on span "[STREET_ADDRESS][PERSON_NAME]" at bounding box center [361, 171] width 233 height 19
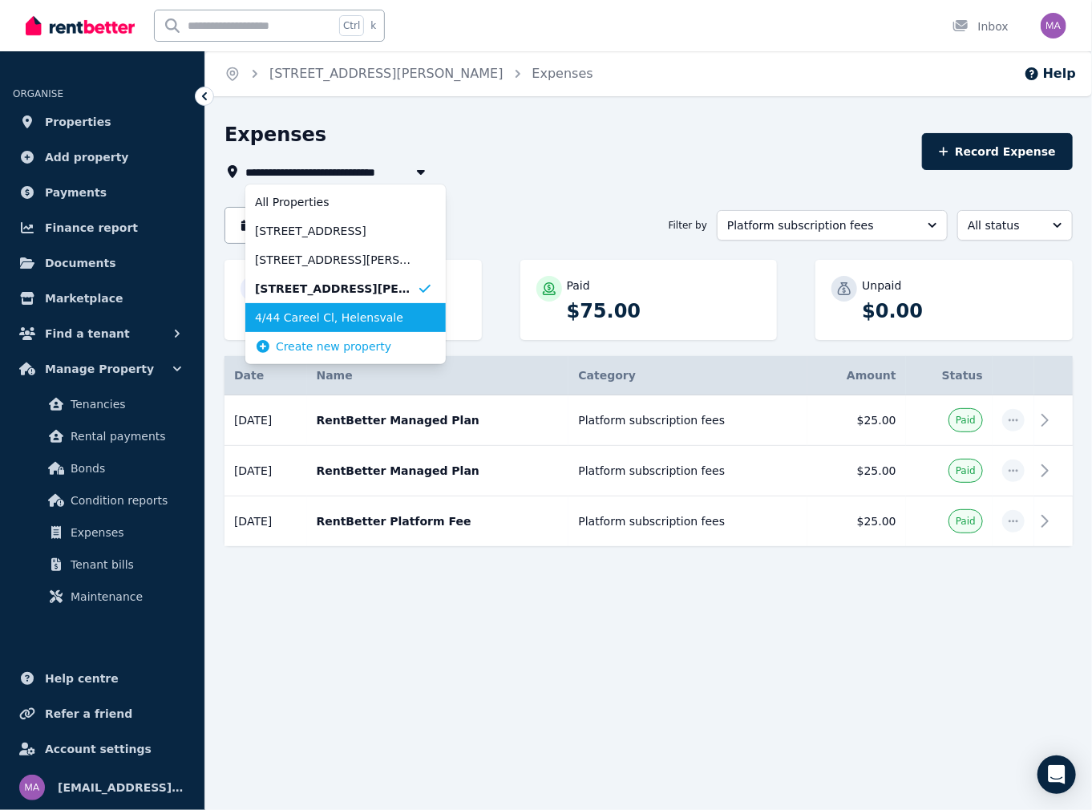
click at [302, 322] on span "4/44 Careel Cl, Helensvale" at bounding box center [336, 318] width 162 height 16
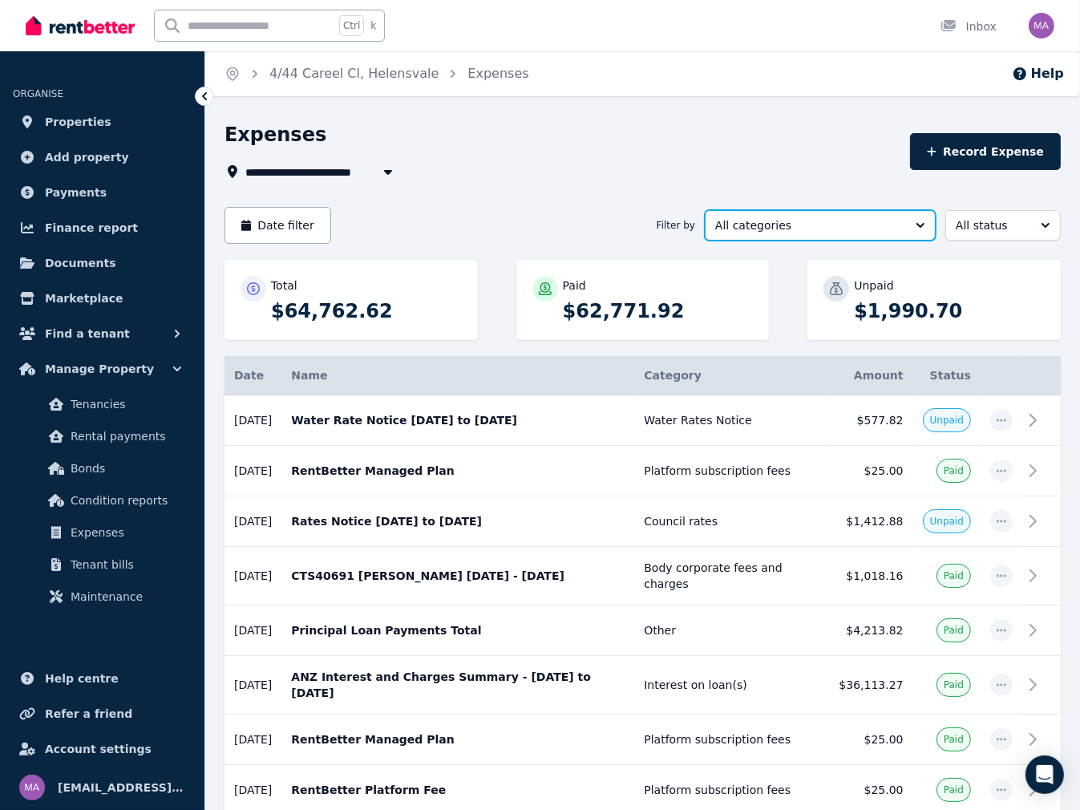
click at [800, 233] on button "All categories" at bounding box center [820, 225] width 231 height 30
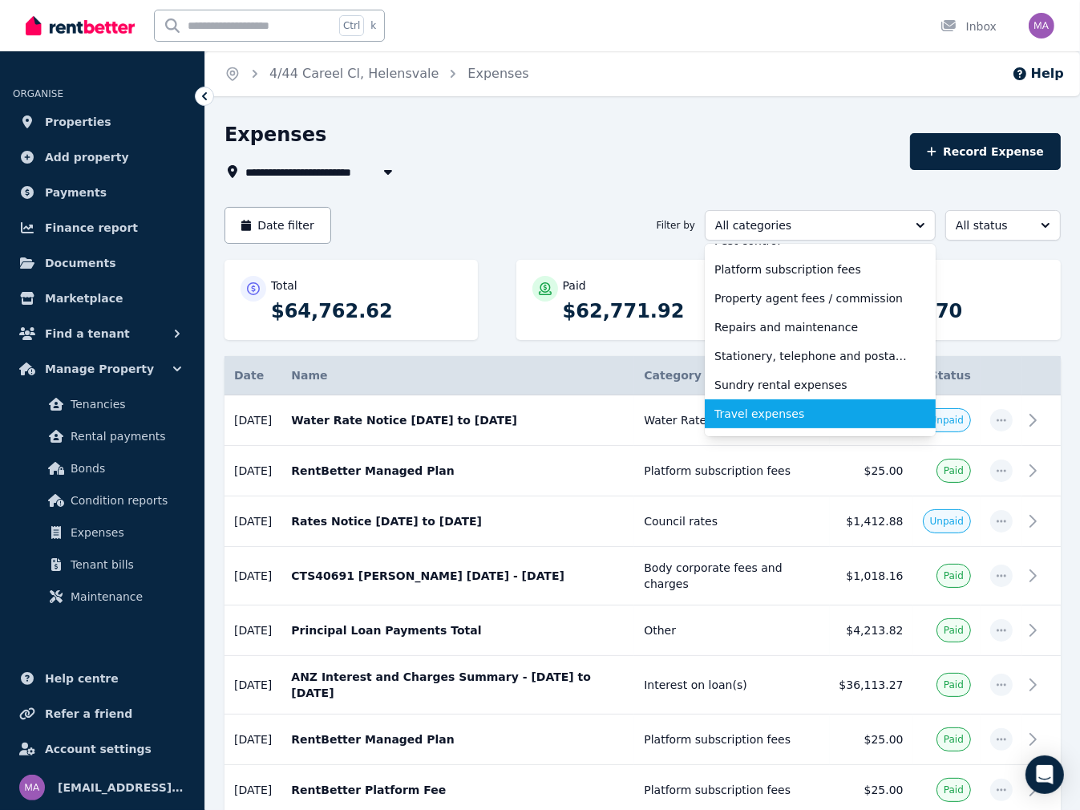
scroll to position [484, 0]
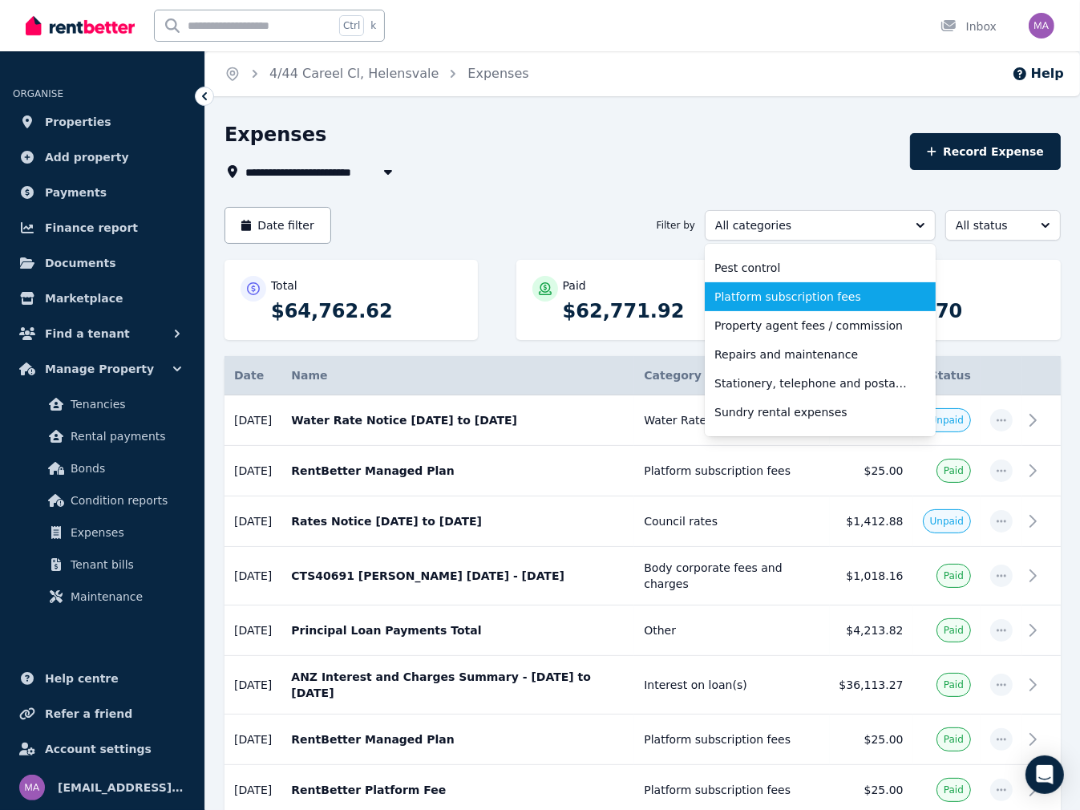
click at [806, 286] on li "Platform subscription fees" at bounding box center [820, 296] width 231 height 29
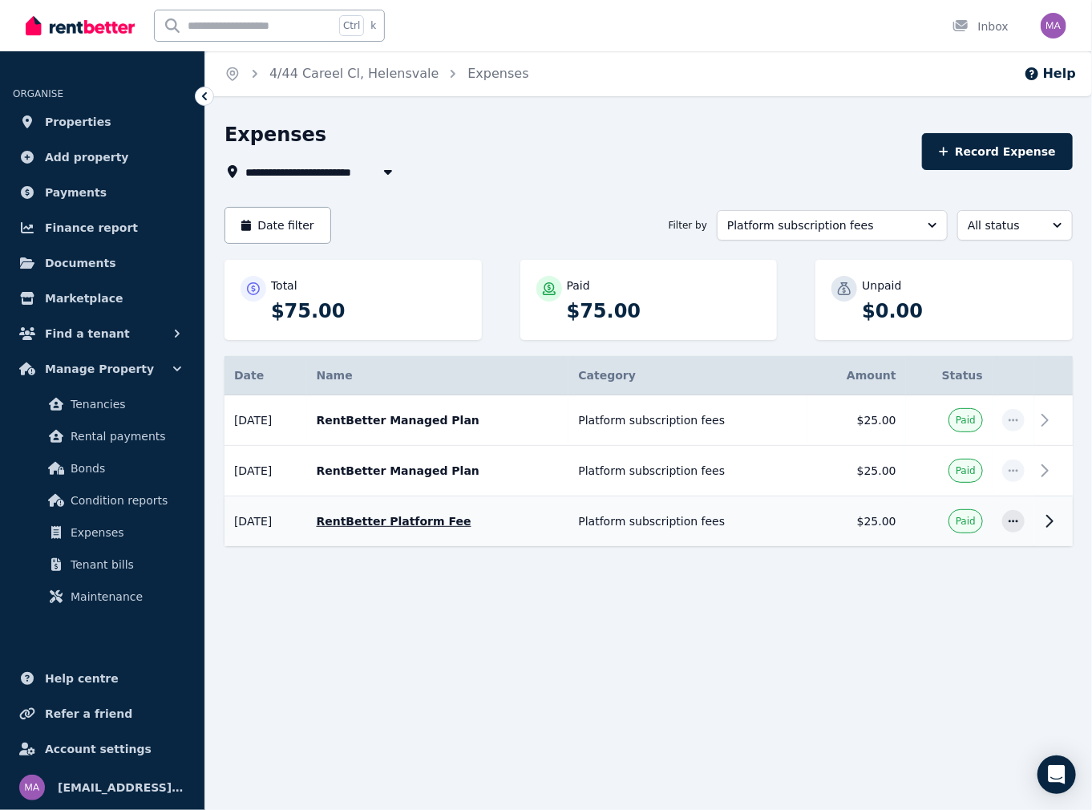
click at [1046, 524] on icon at bounding box center [1049, 521] width 19 height 19
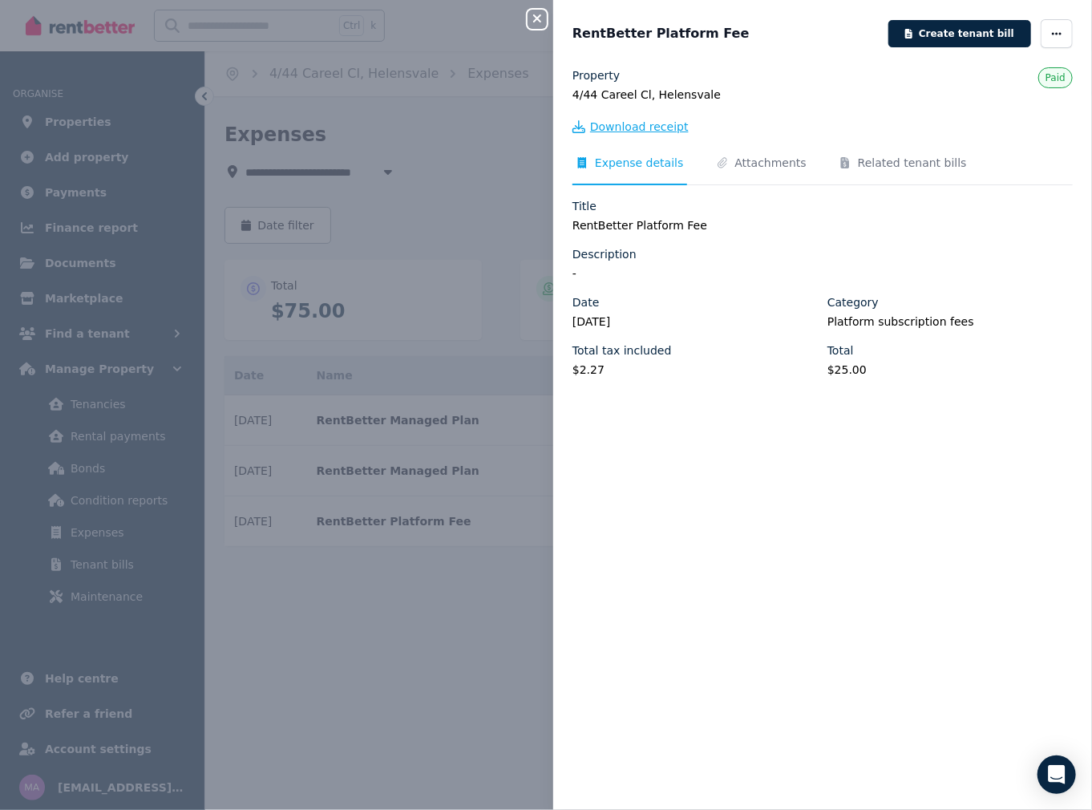
click at [637, 133] on span "Download receipt" at bounding box center [639, 127] width 99 height 16
click at [409, 610] on div "Close panel RentBetter Platform Fee Create tenant bill Property 4/44 Careel Cl,…" at bounding box center [546, 405] width 1092 height 810
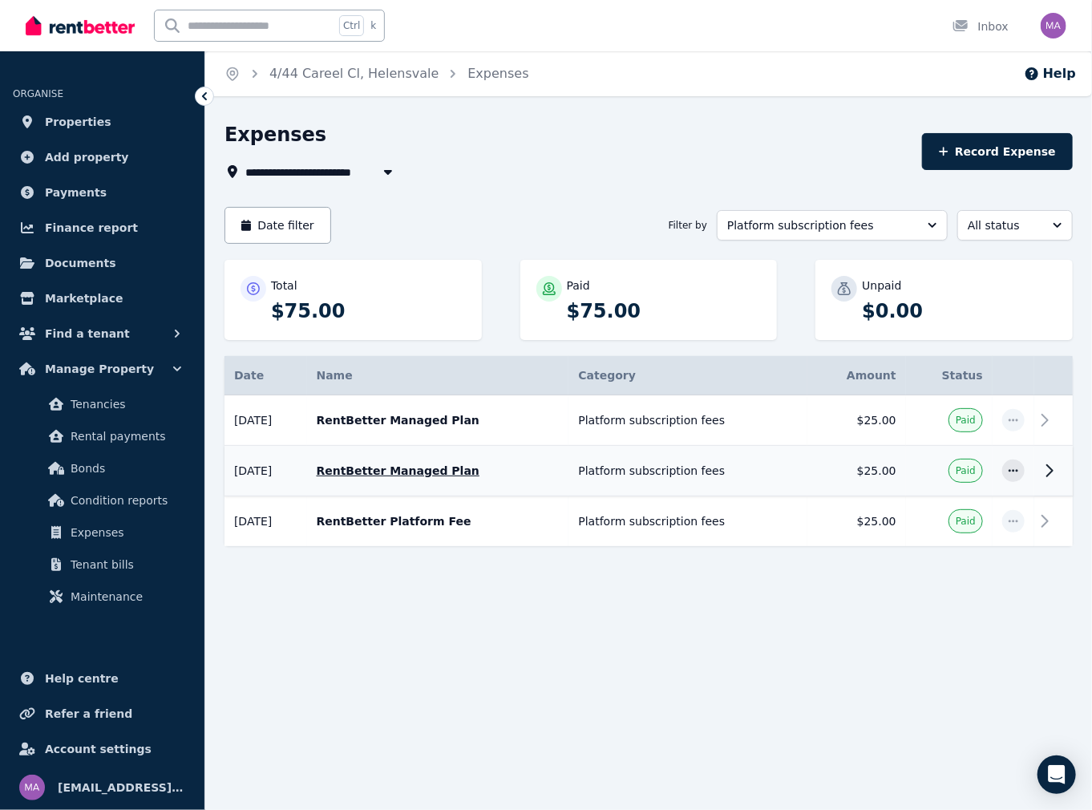
click at [1053, 463] on icon at bounding box center [1049, 470] width 19 height 19
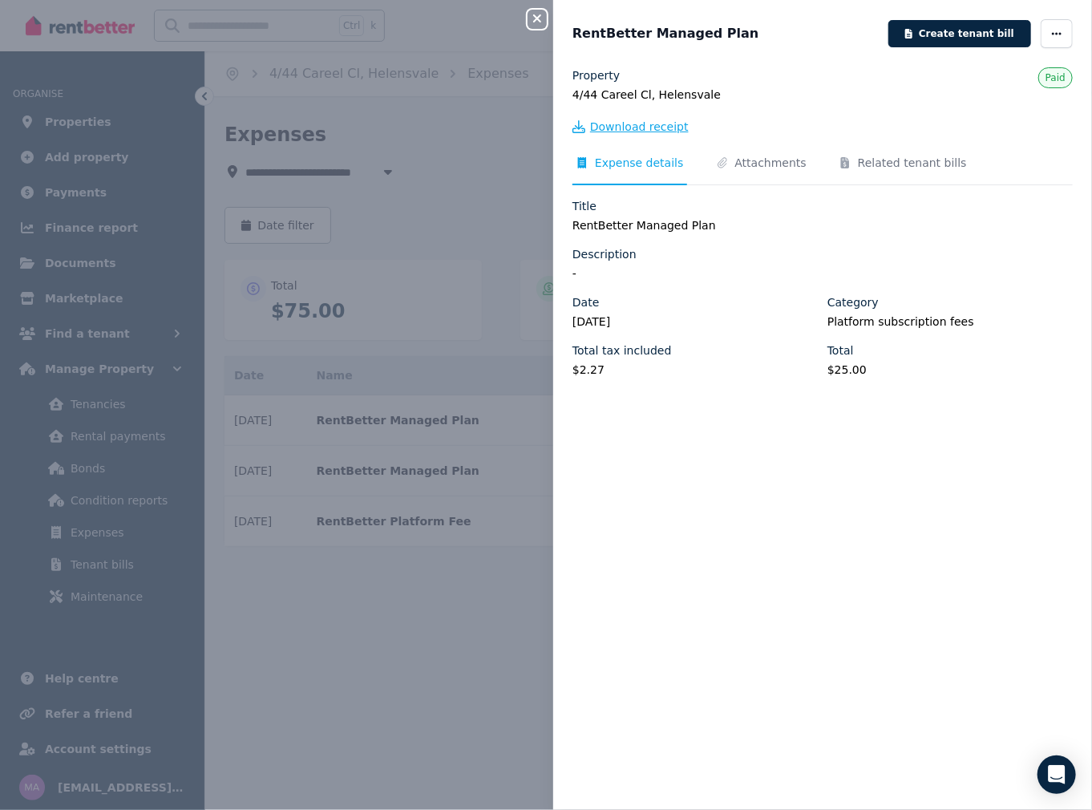
click at [636, 125] on span "Download receipt" at bounding box center [639, 127] width 99 height 16
click at [397, 604] on div "Close panel RentBetter Managed Plan Create tenant bill Property 4/44 Careel Cl,…" at bounding box center [546, 405] width 1092 height 810
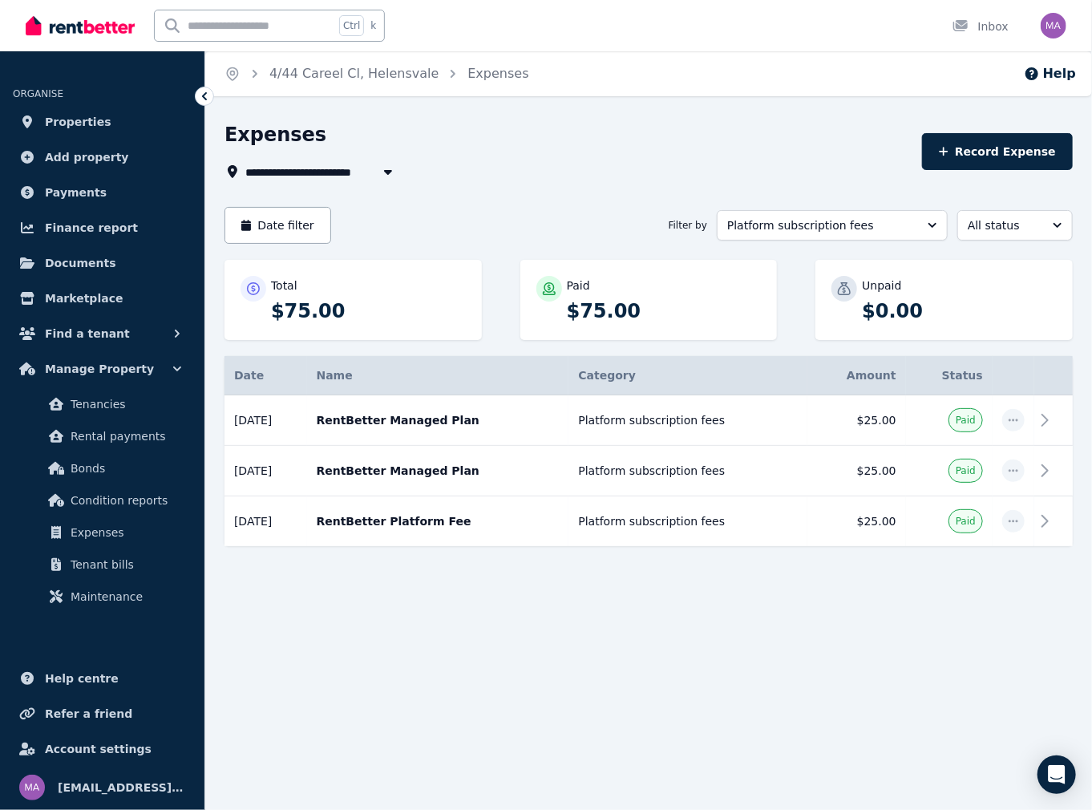
click at [338, 168] on span "4/44 Careel Cl, Helensvale" at bounding box center [333, 171] width 177 height 19
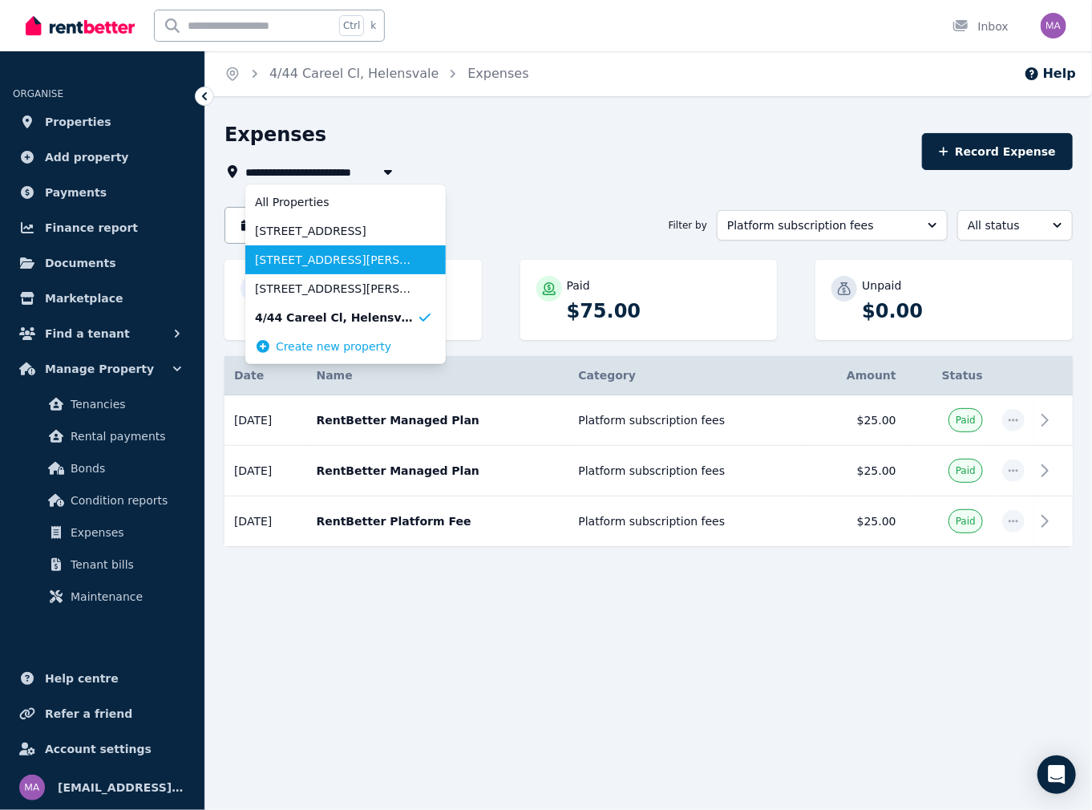
click at [305, 261] on span "[STREET_ADDRESS][PERSON_NAME]" at bounding box center [336, 260] width 162 height 16
type input "**********"
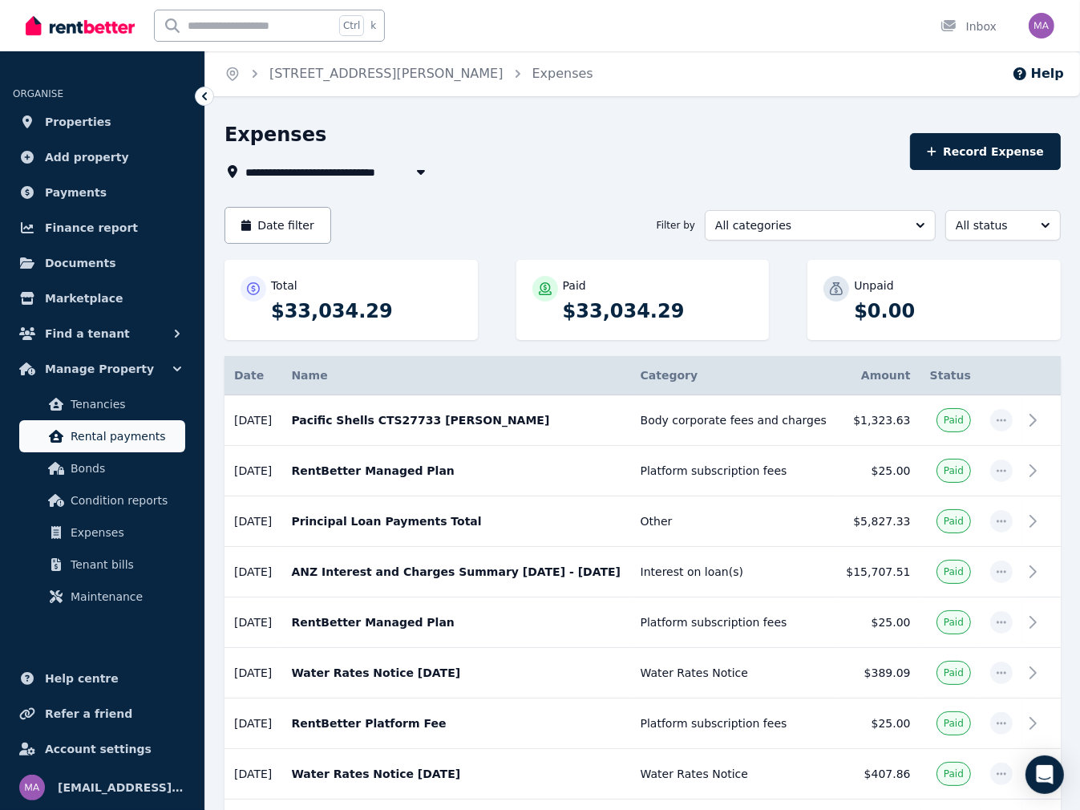
click at [124, 436] on span "Rental payments" at bounding box center [125, 436] width 108 height 19
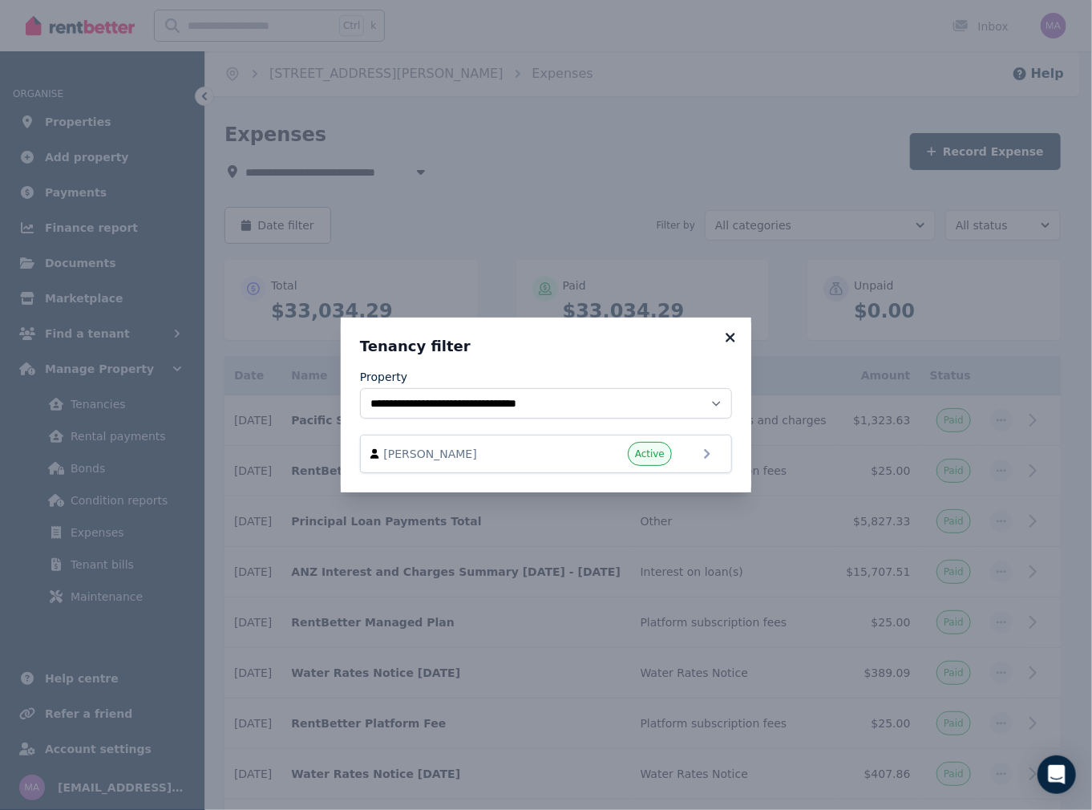
click at [731, 339] on icon at bounding box center [730, 337] width 9 height 9
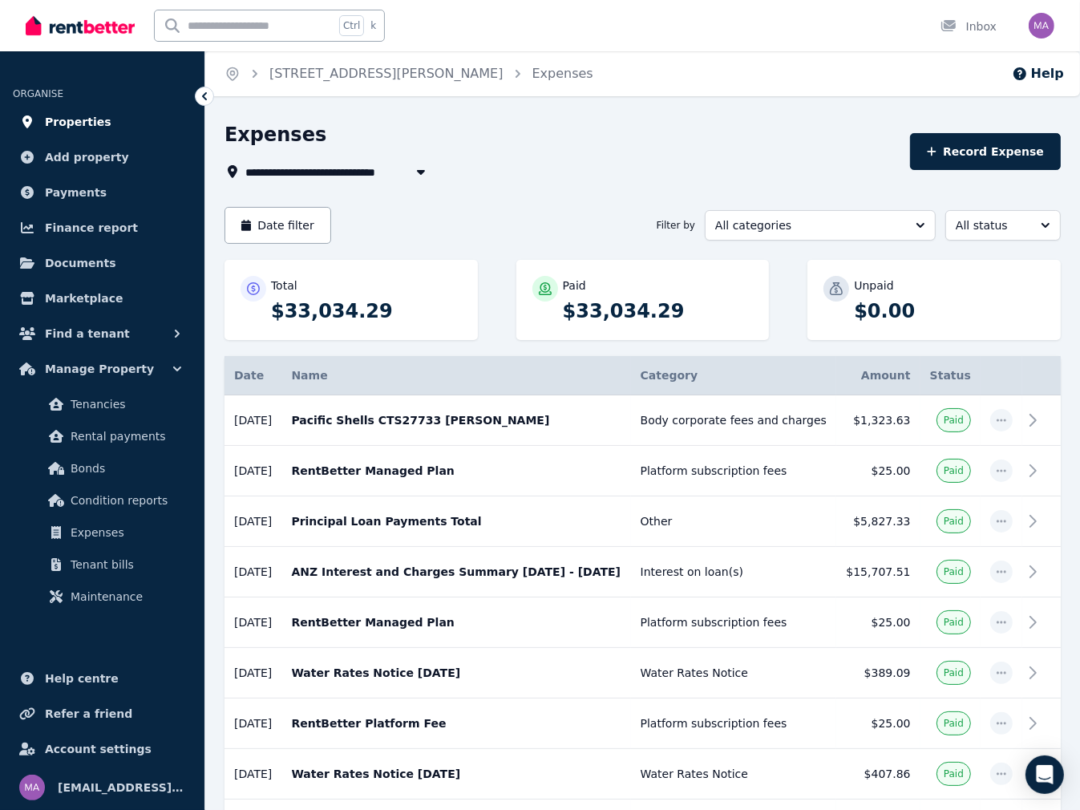
click at [78, 126] on span "Properties" at bounding box center [78, 121] width 67 height 19
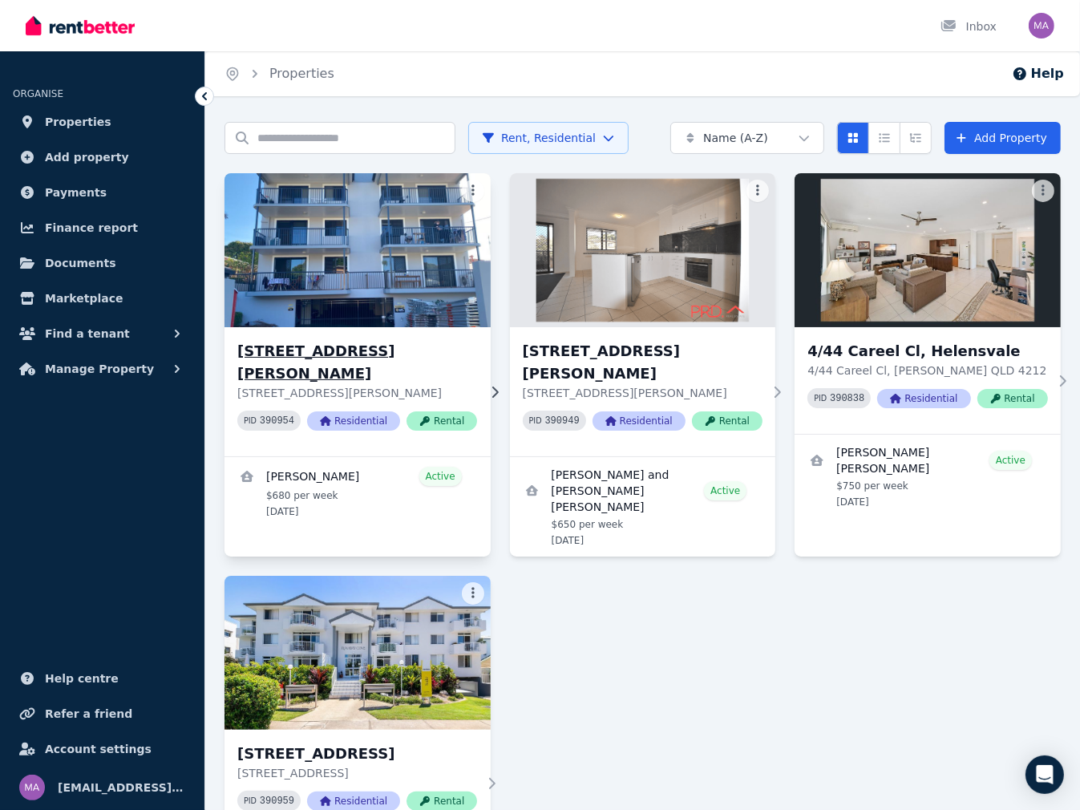
click at [355, 350] on h3 "[STREET_ADDRESS][PERSON_NAME]" at bounding box center [357, 362] width 240 height 45
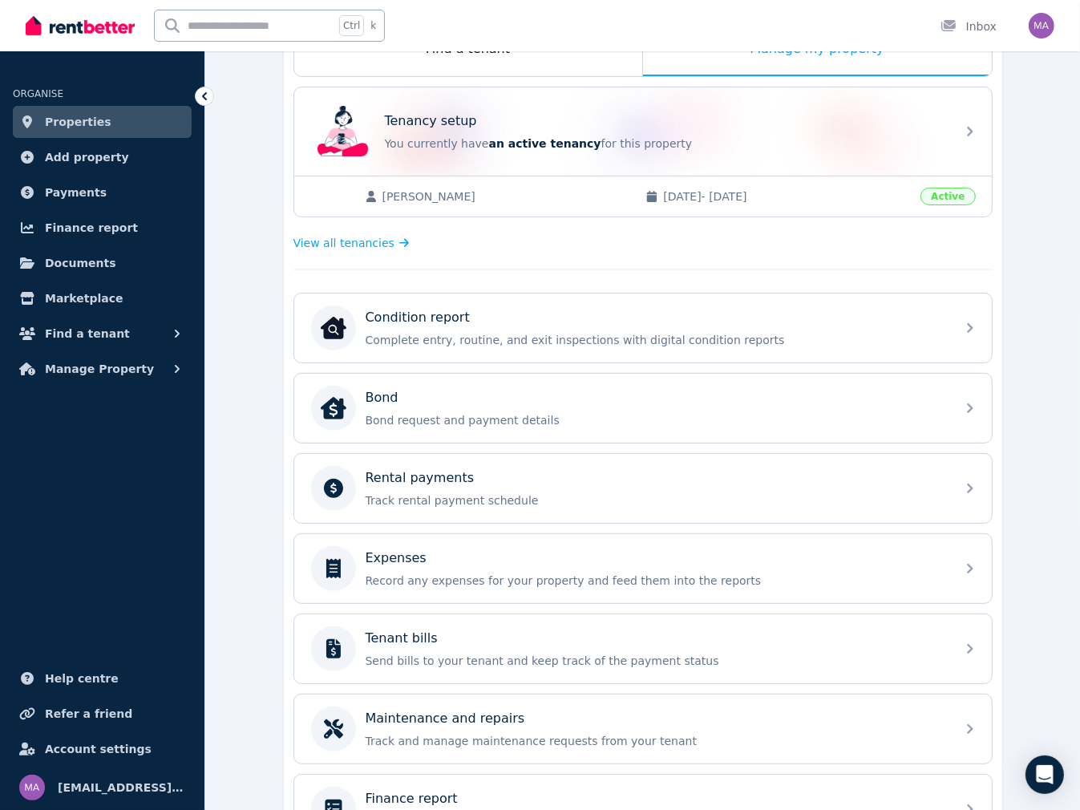
scroll to position [321, 0]
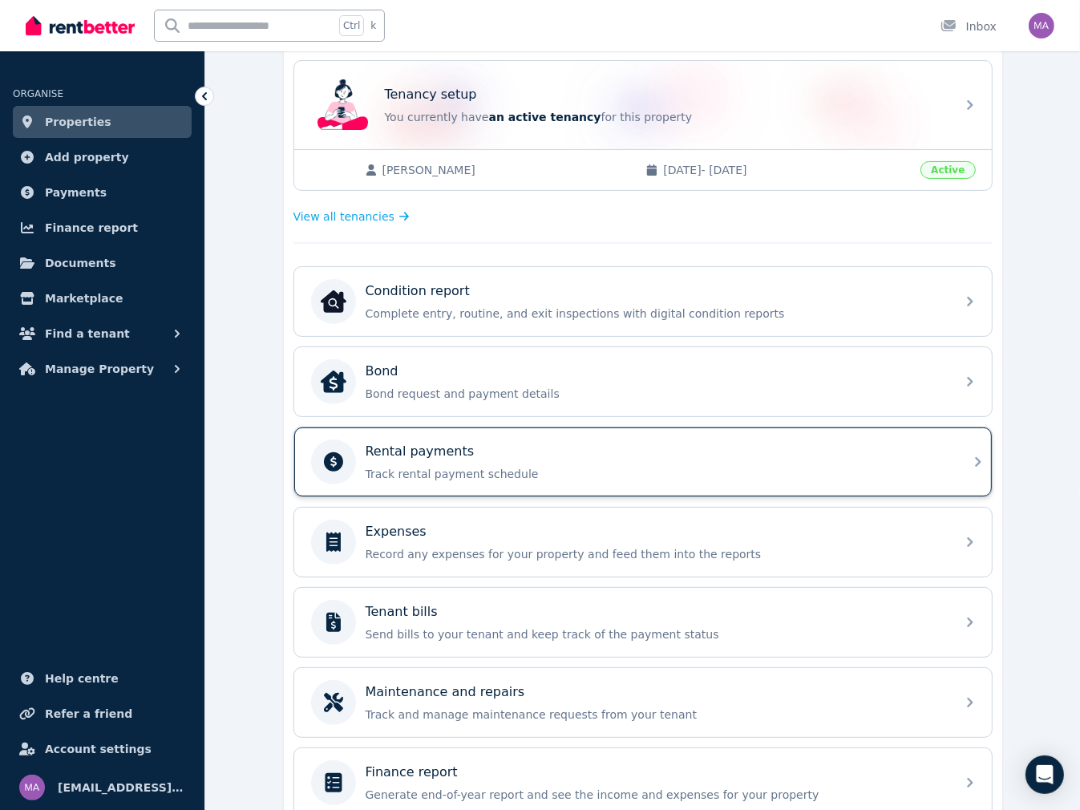
click at [436, 470] on p "Track rental payment schedule" at bounding box center [656, 474] width 581 height 16
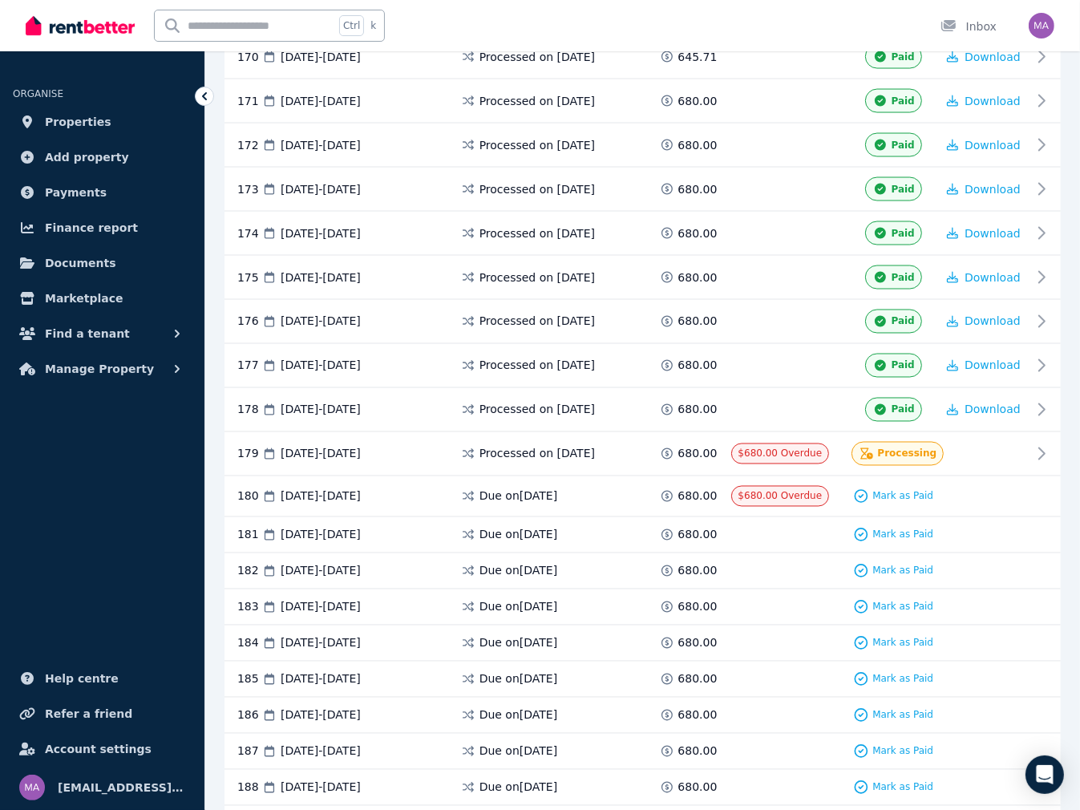
scroll to position [7806, 0]
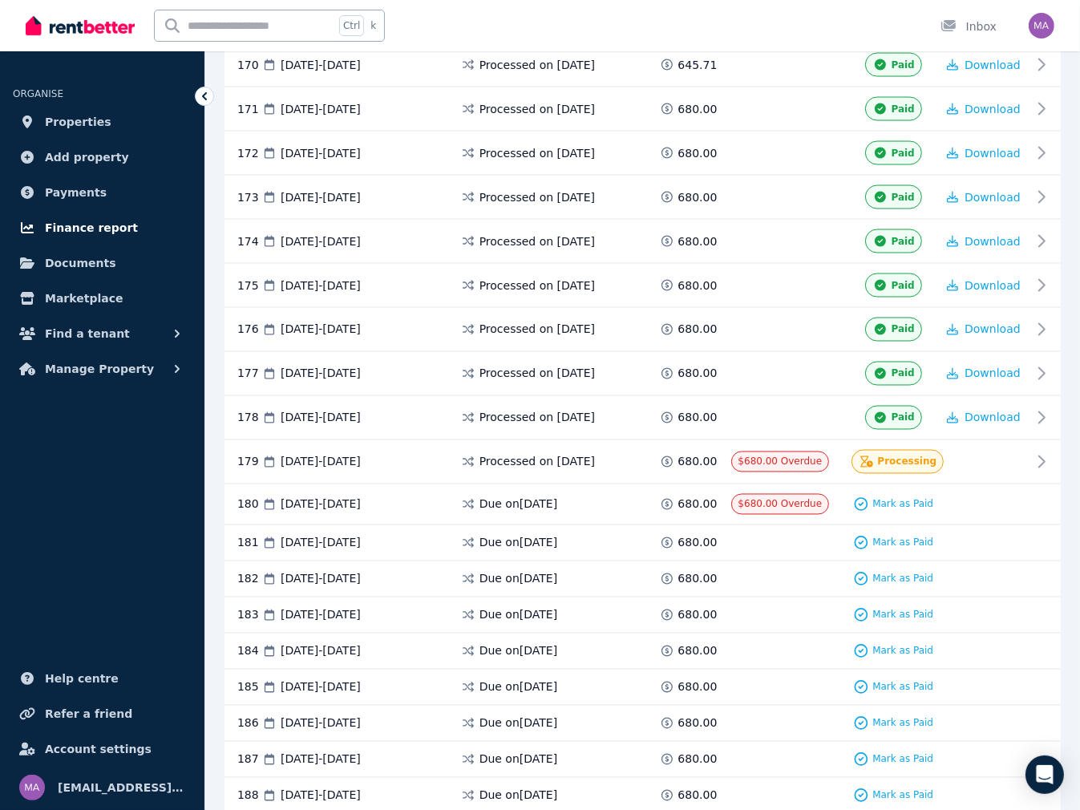
click at [109, 233] on span "Finance report" at bounding box center [91, 227] width 93 height 19
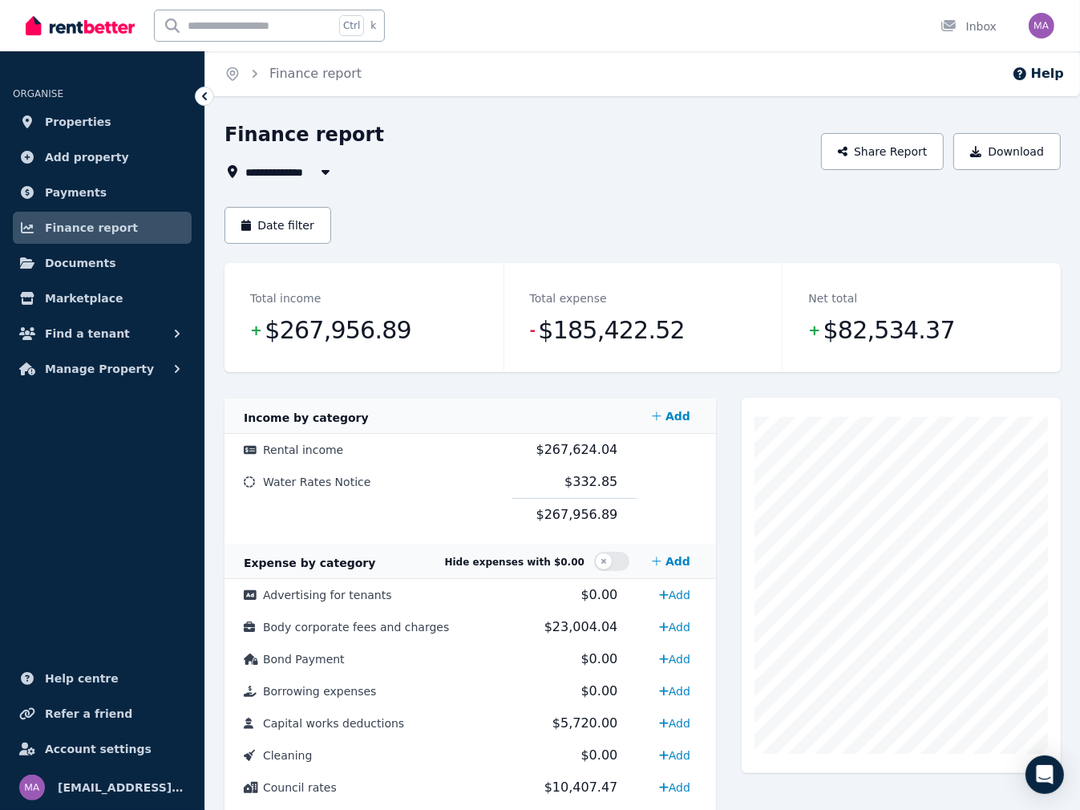
click at [311, 172] on button "button" at bounding box center [325, 171] width 29 height 19
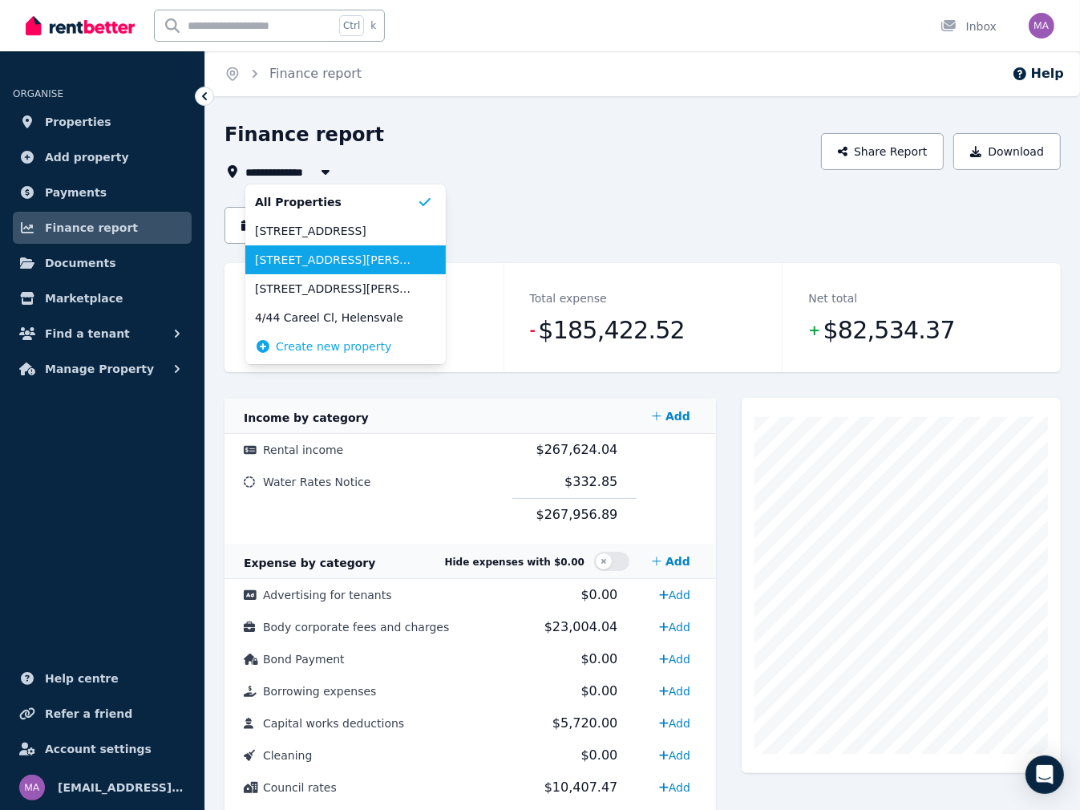
click at [330, 262] on span "[STREET_ADDRESS][PERSON_NAME]" at bounding box center [336, 260] width 162 height 16
type input "**********"
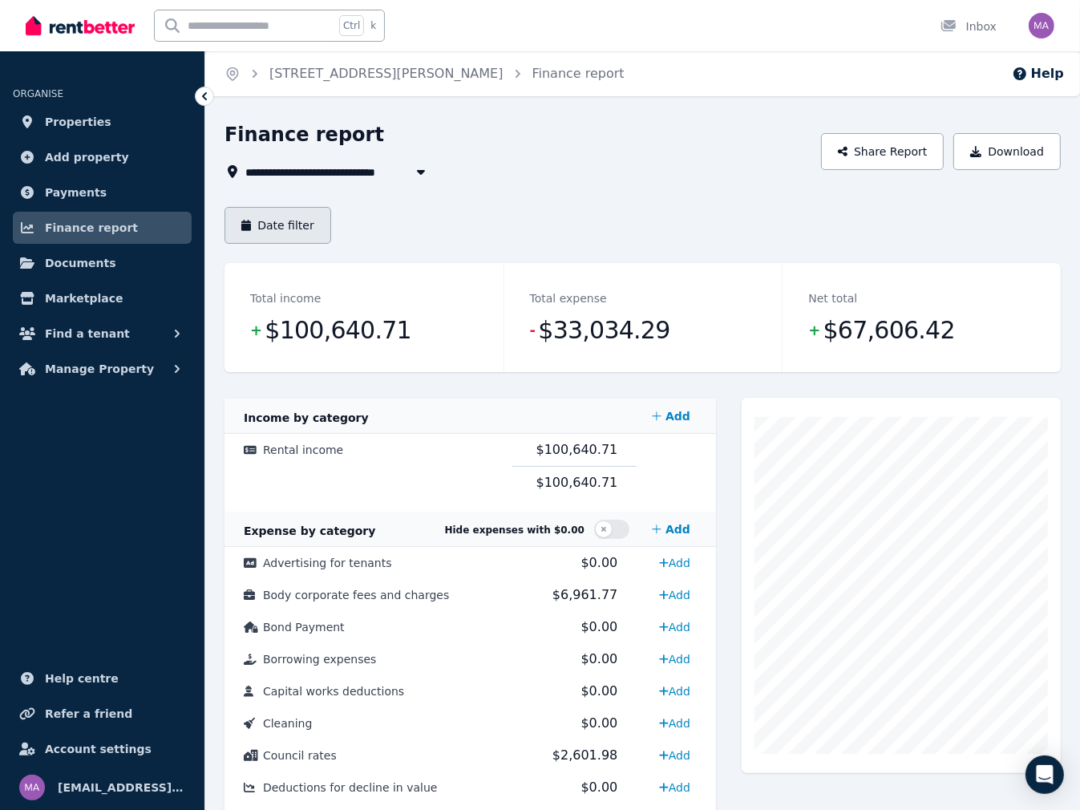
click at [305, 238] on button "Date filter" at bounding box center [278, 225] width 107 height 37
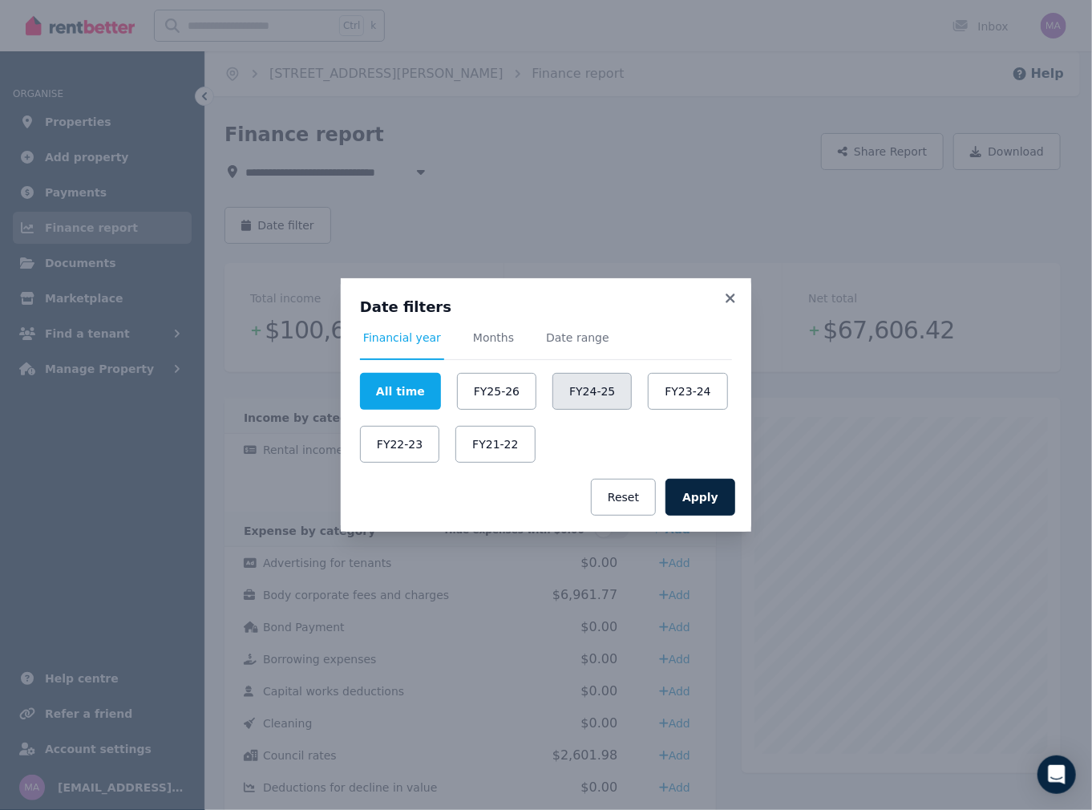
click at [587, 395] on button "FY24-25" at bounding box center [592, 391] width 79 height 37
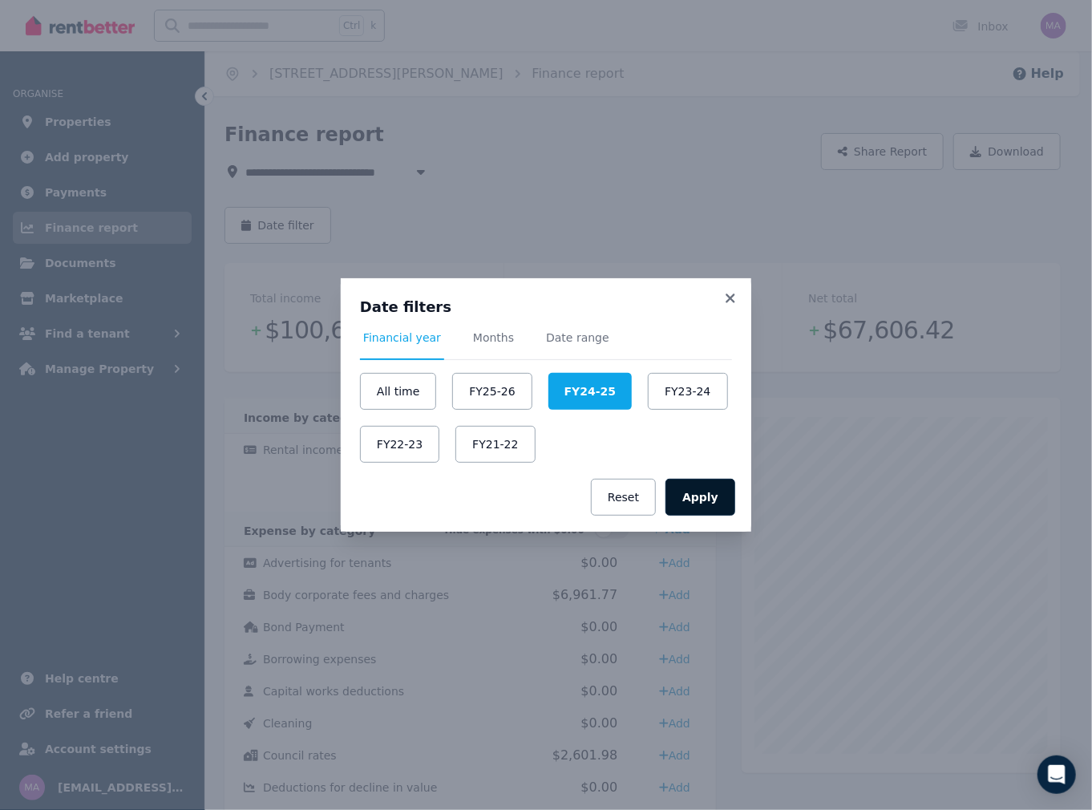
click at [718, 504] on button "Apply" at bounding box center [701, 497] width 70 height 37
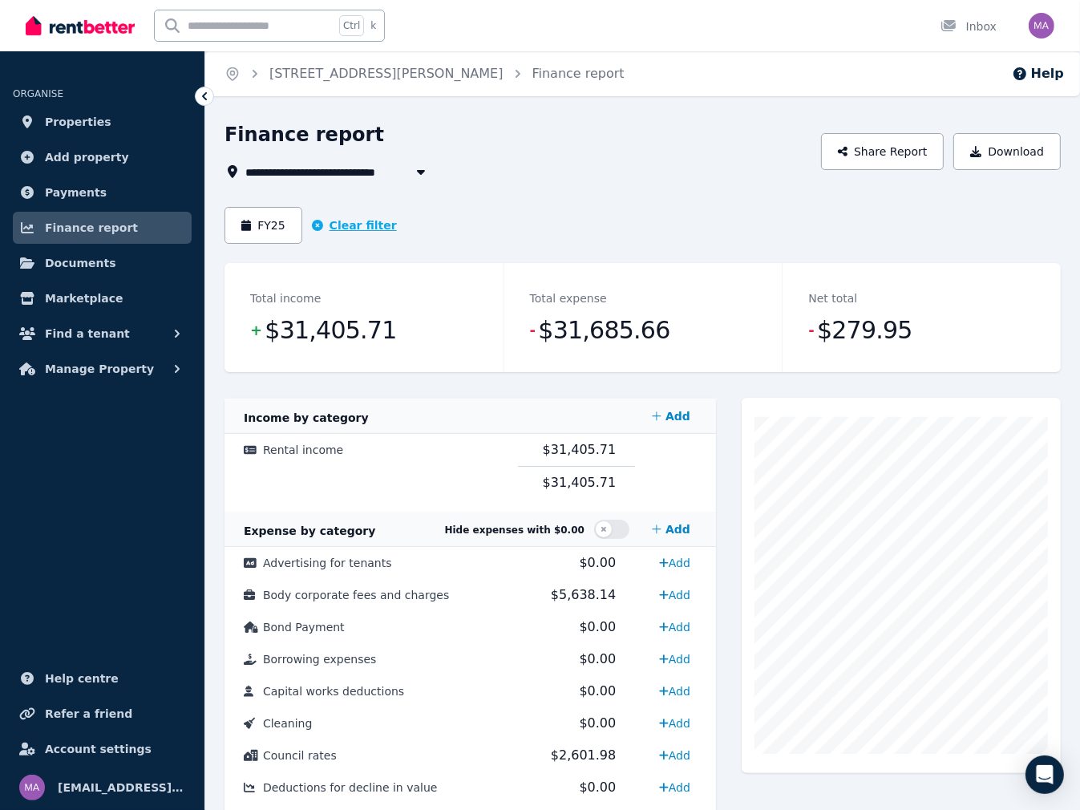
click at [339, 230] on button "Clear filter" at bounding box center [354, 225] width 85 height 16
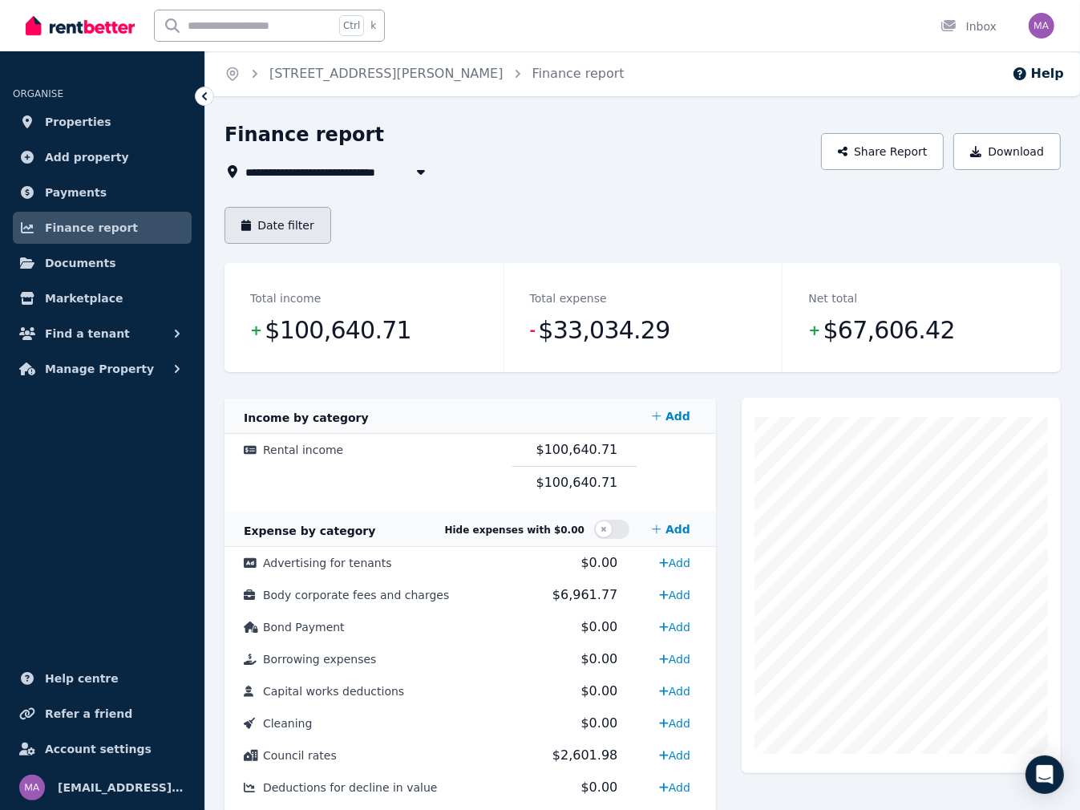
click at [285, 225] on button "Date filter" at bounding box center [278, 225] width 107 height 37
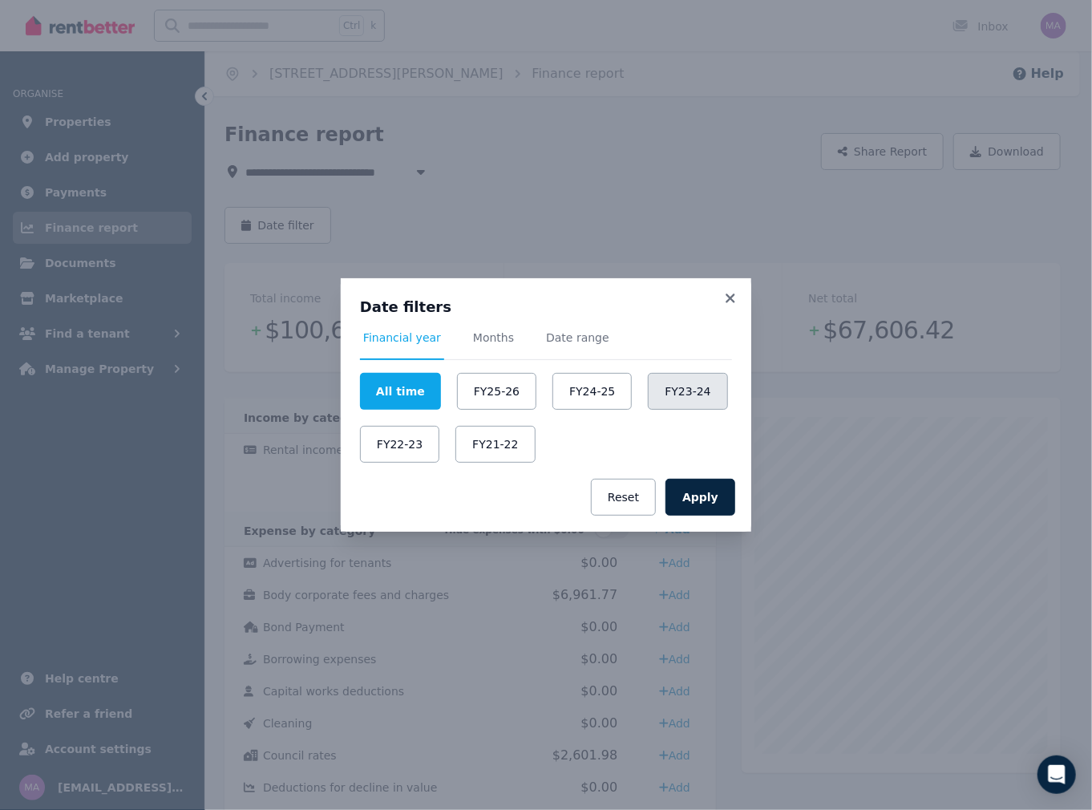
click at [679, 399] on button "FY23-24" at bounding box center [687, 391] width 79 height 37
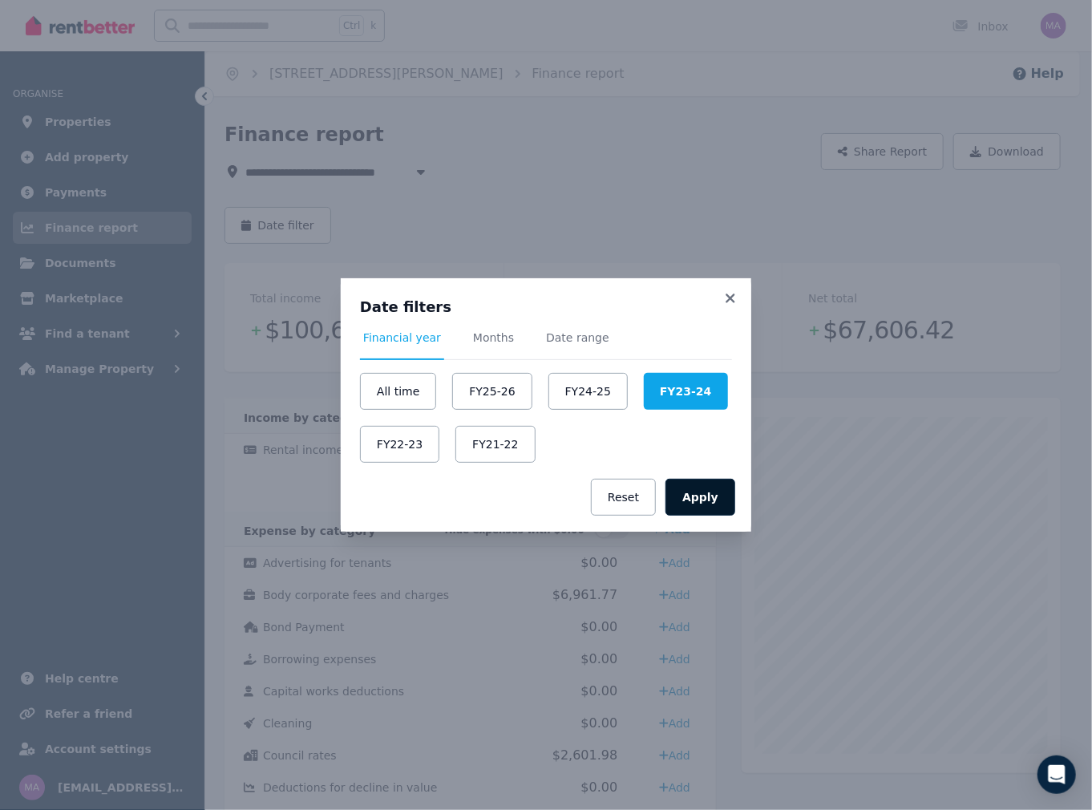
click at [711, 501] on button "Apply" at bounding box center [701, 497] width 70 height 37
